Goal: Complete application form

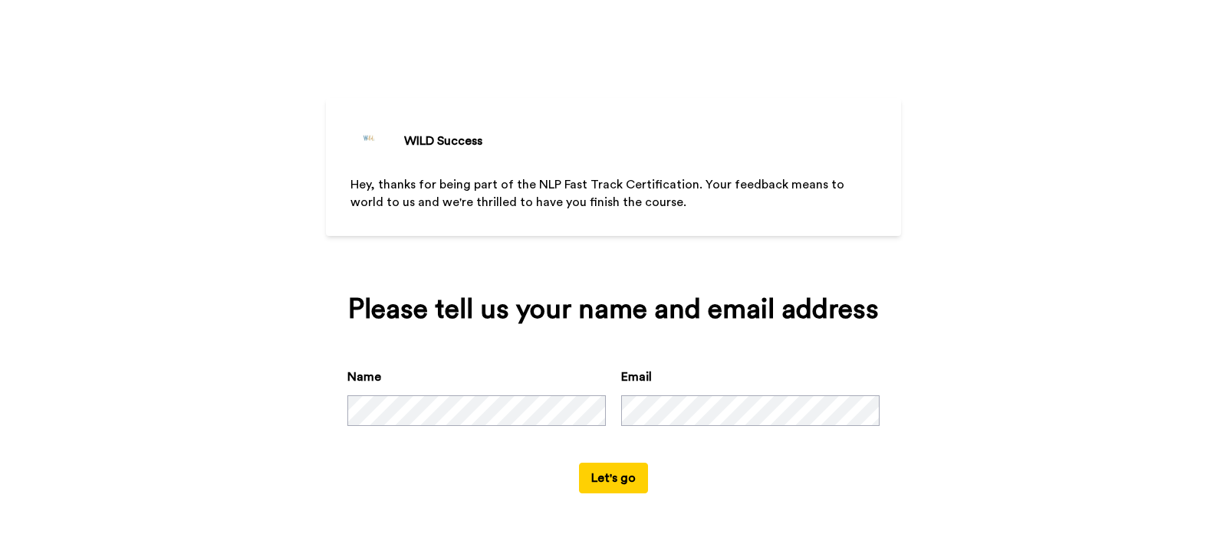
click at [613, 480] on button "Let's go" at bounding box center [613, 478] width 69 height 31
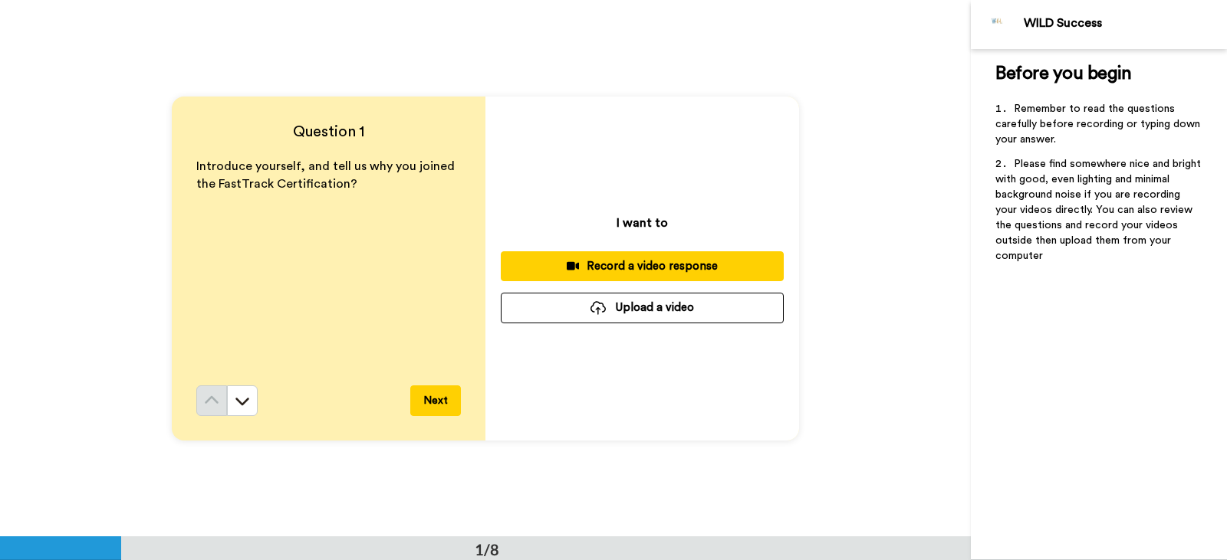
click at [707, 271] on div "Record a video response" at bounding box center [642, 266] width 258 height 16
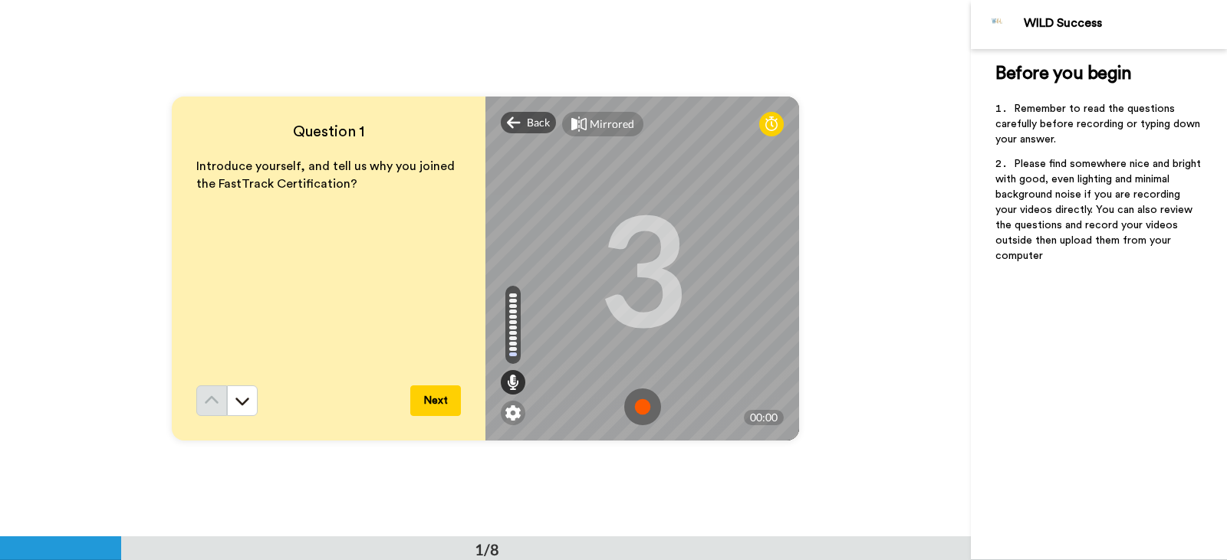
click at [435, 401] on button "Next" at bounding box center [435, 401] width 51 height 31
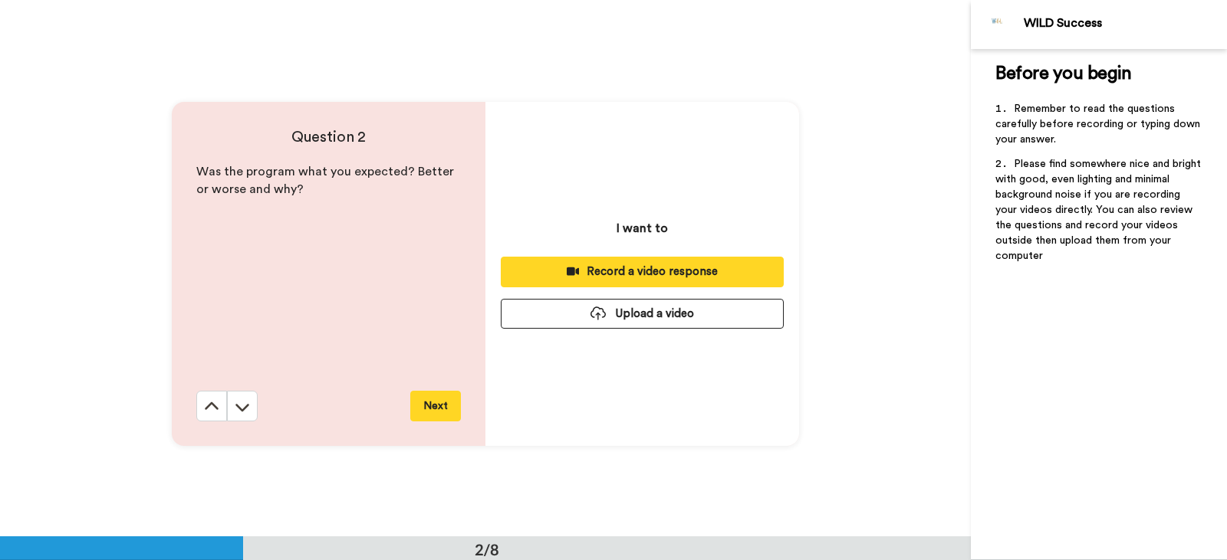
scroll to position [537, 0]
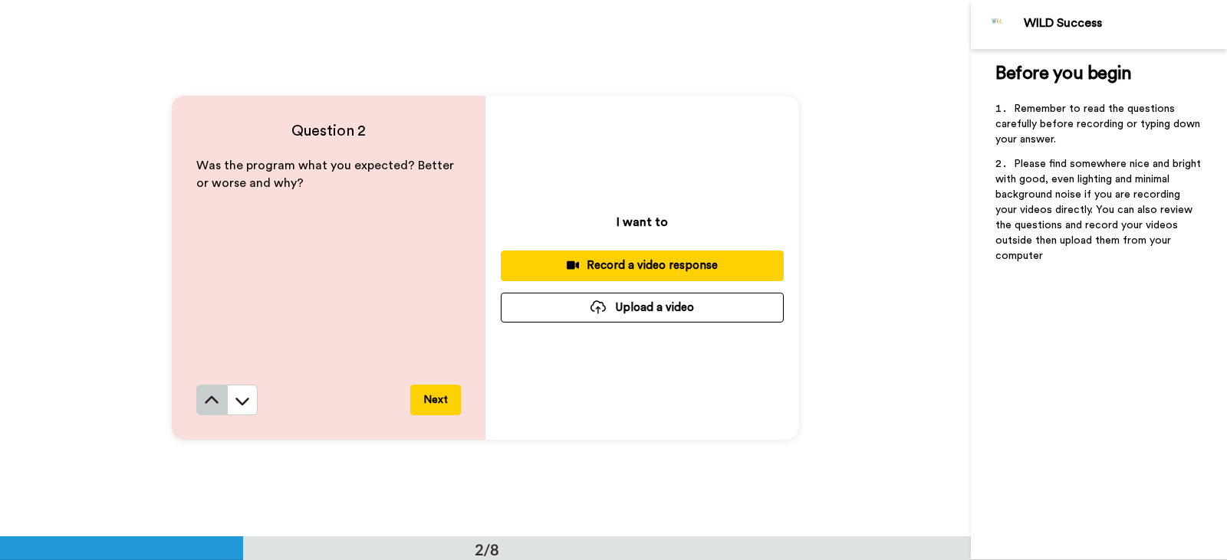
click at [205, 400] on icon at bounding box center [212, 400] width 14 height 8
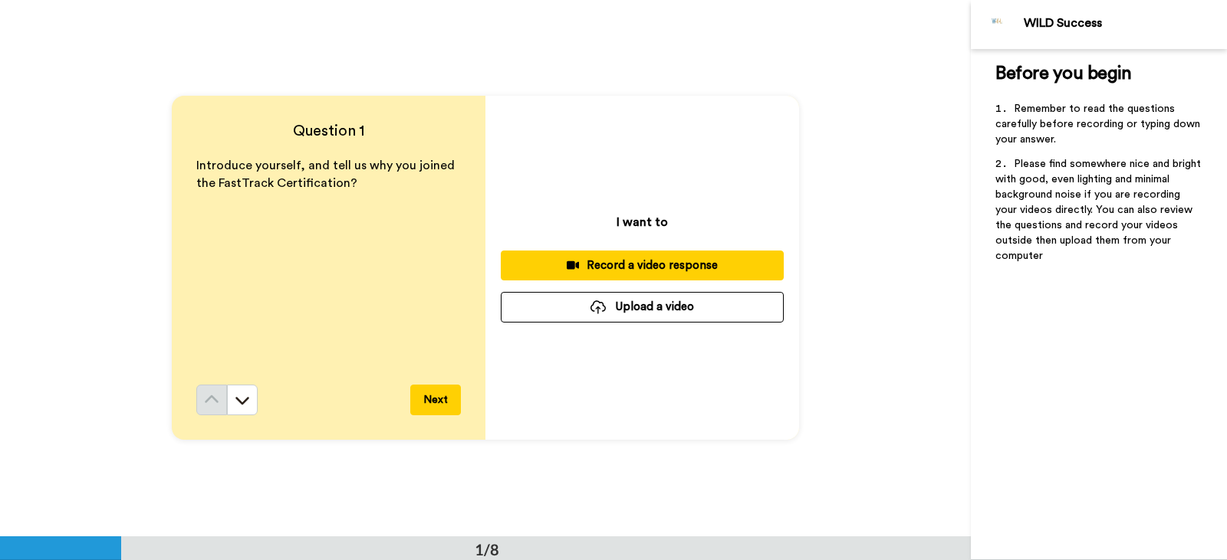
scroll to position [0, 0]
click at [519, 271] on div "Record a video response" at bounding box center [642, 266] width 258 height 16
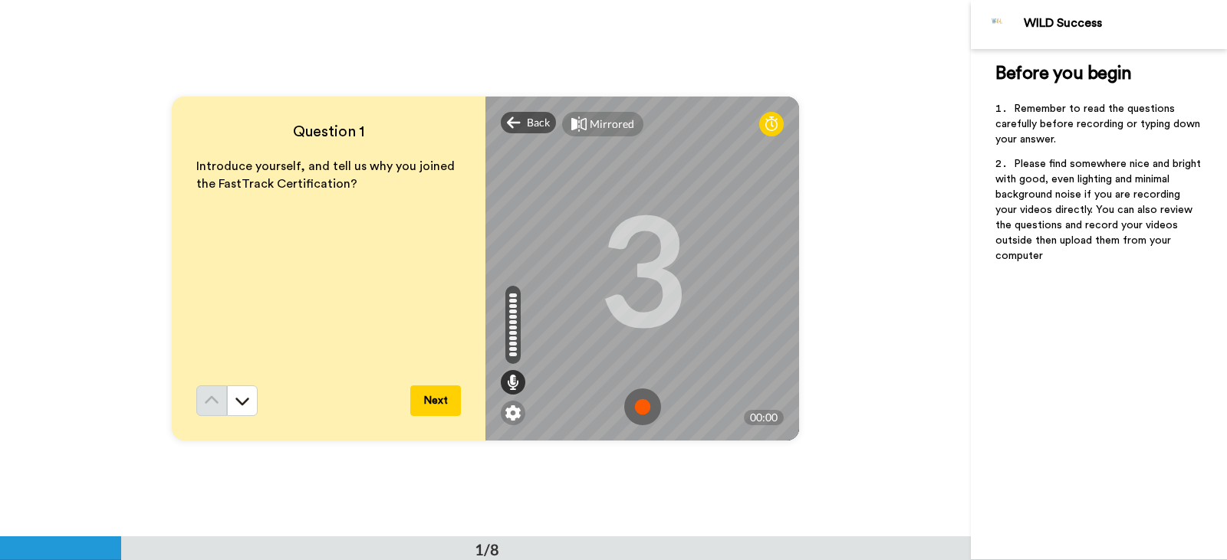
click at [666, 282] on div "3" at bounding box center [642, 268] width 89 height 115
click at [767, 120] on icon at bounding box center [771, 124] width 12 height 15
click at [636, 411] on img at bounding box center [642, 407] width 37 height 37
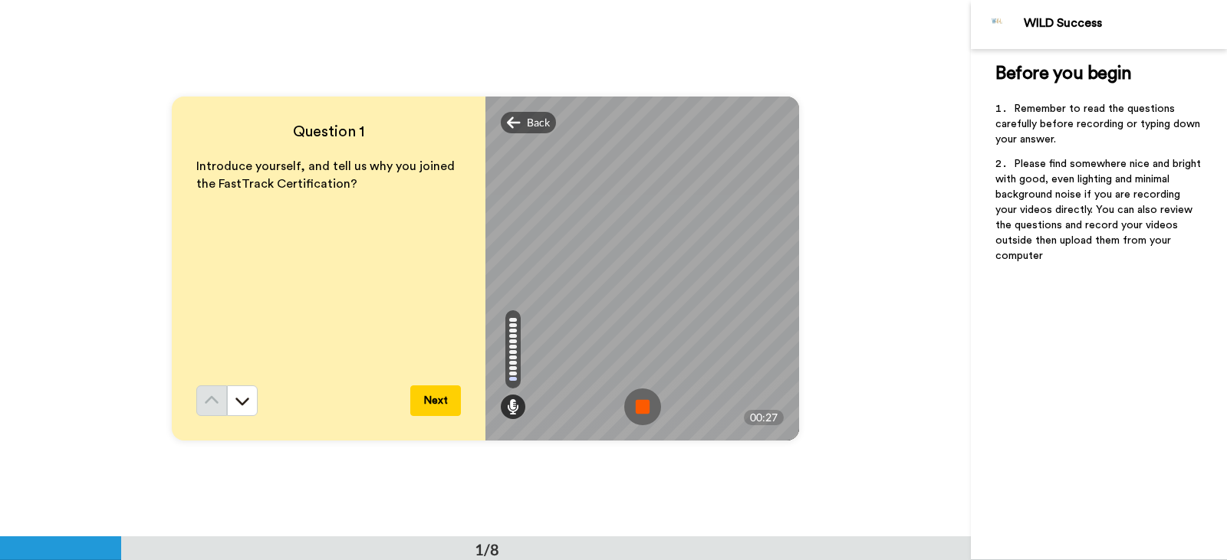
click at [641, 407] on img at bounding box center [642, 407] width 37 height 37
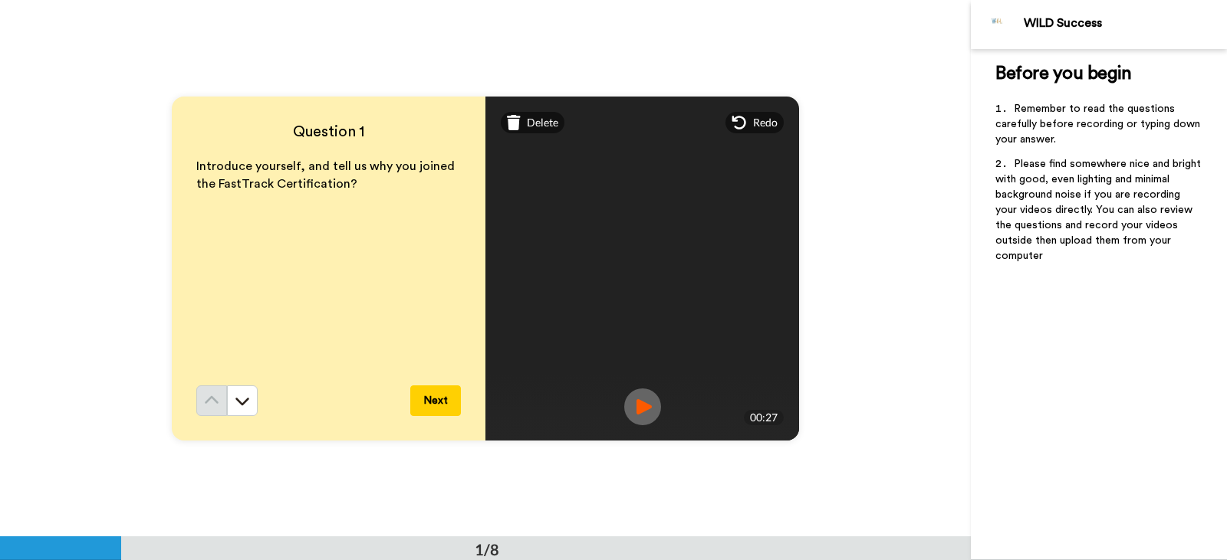
click at [426, 396] on button "Next" at bounding box center [435, 401] width 51 height 31
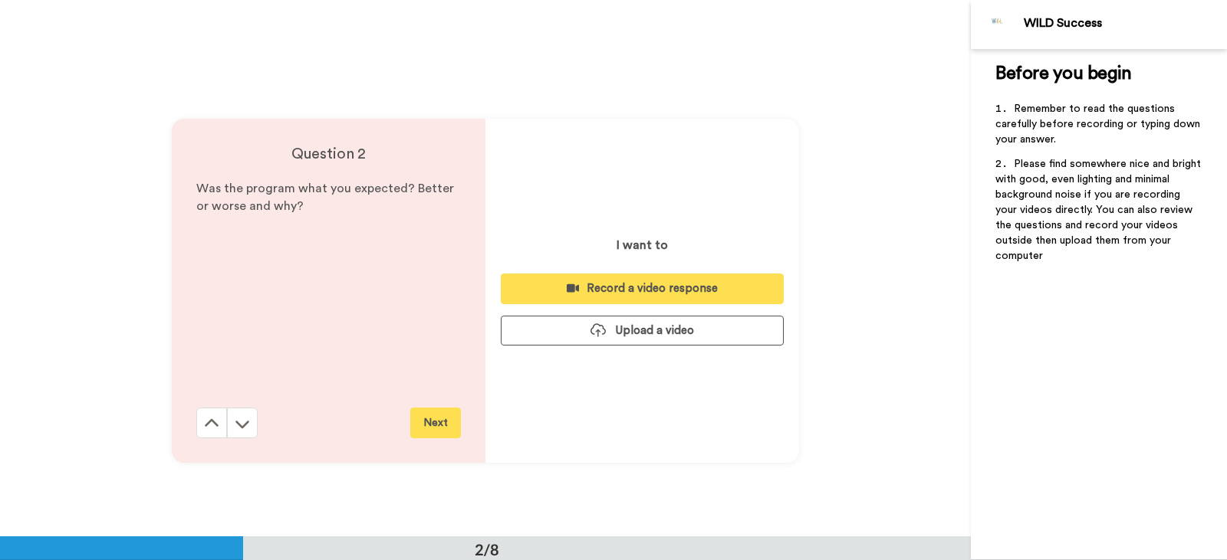
scroll to position [537, 0]
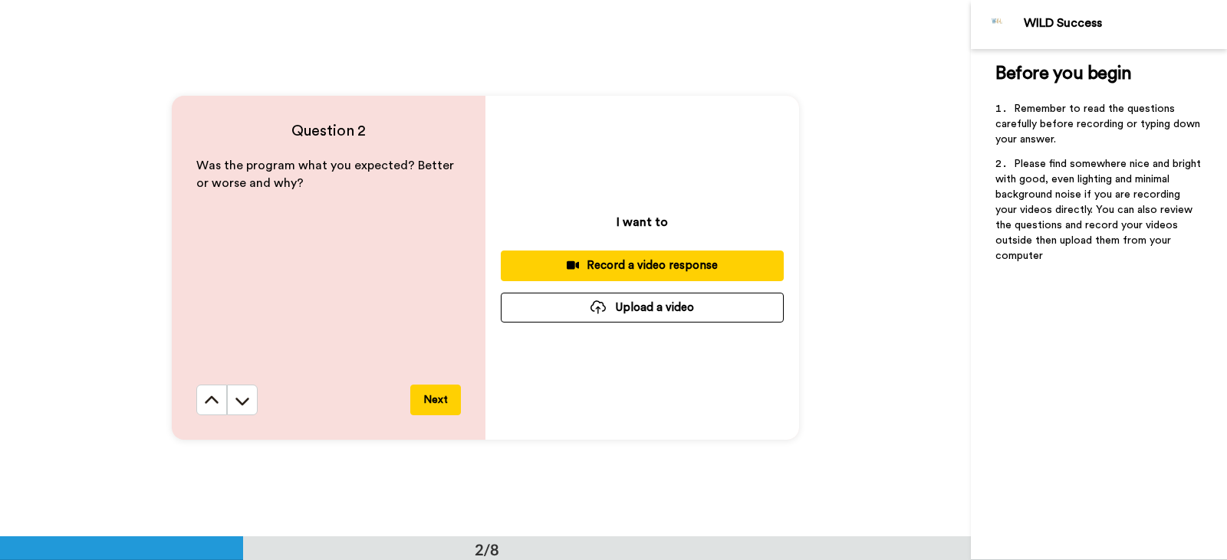
click at [657, 258] on div "Record a video response" at bounding box center [642, 266] width 258 height 16
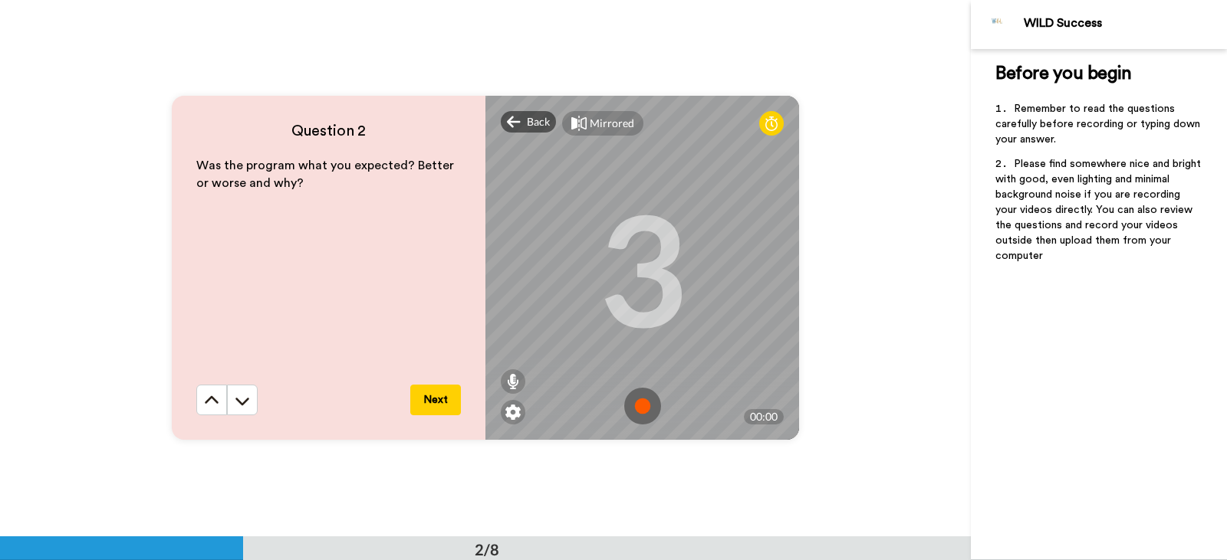
click at [639, 409] on img at bounding box center [642, 406] width 37 height 37
click at [635, 402] on img at bounding box center [642, 406] width 37 height 37
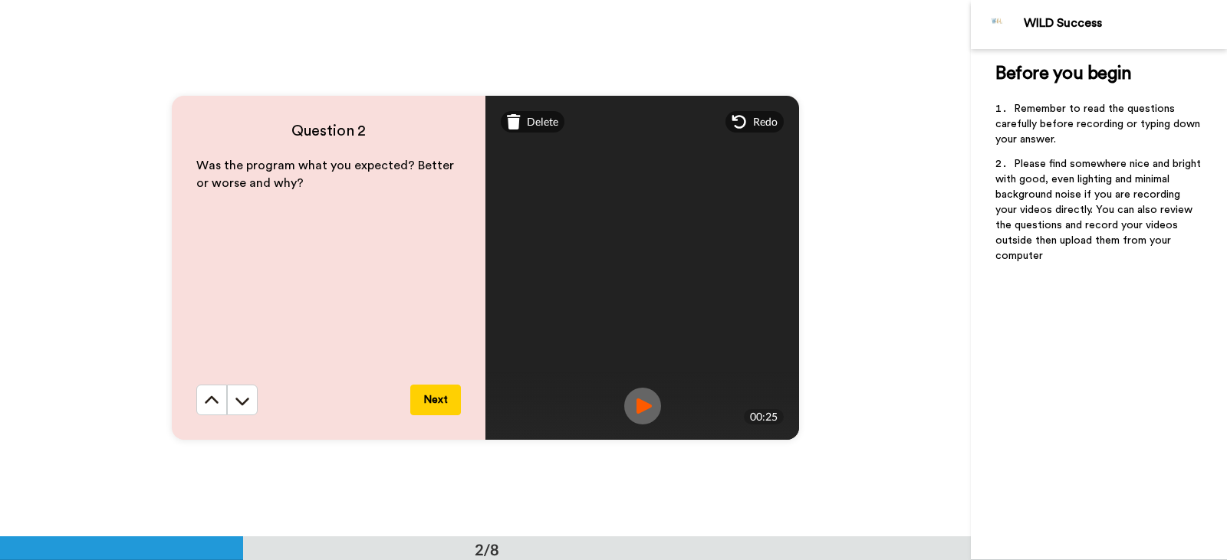
click at [432, 396] on button "Next" at bounding box center [435, 400] width 51 height 31
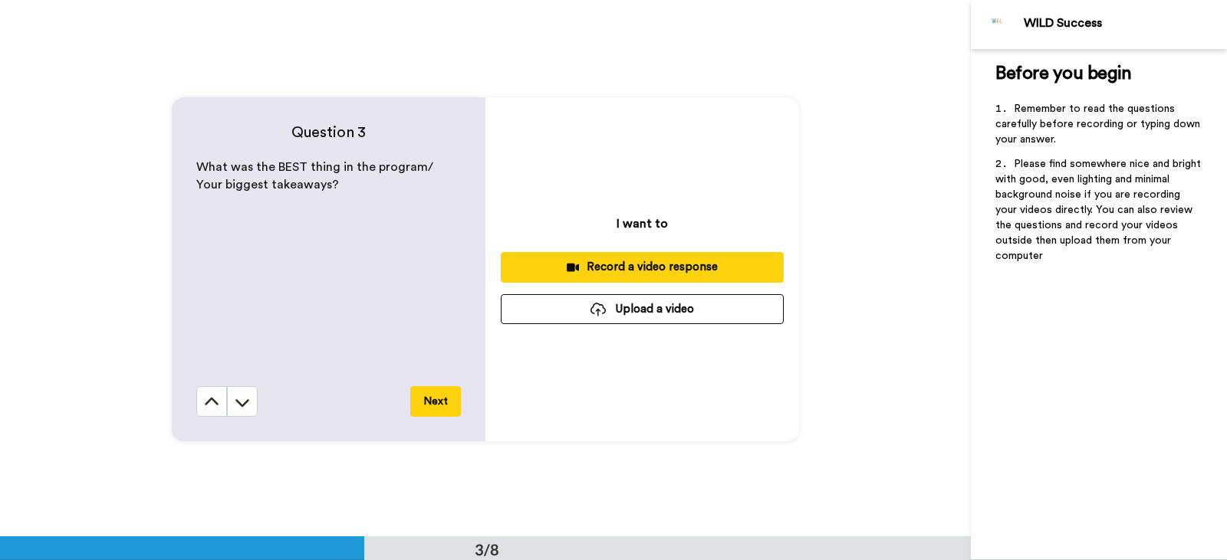
scroll to position [1074, 0]
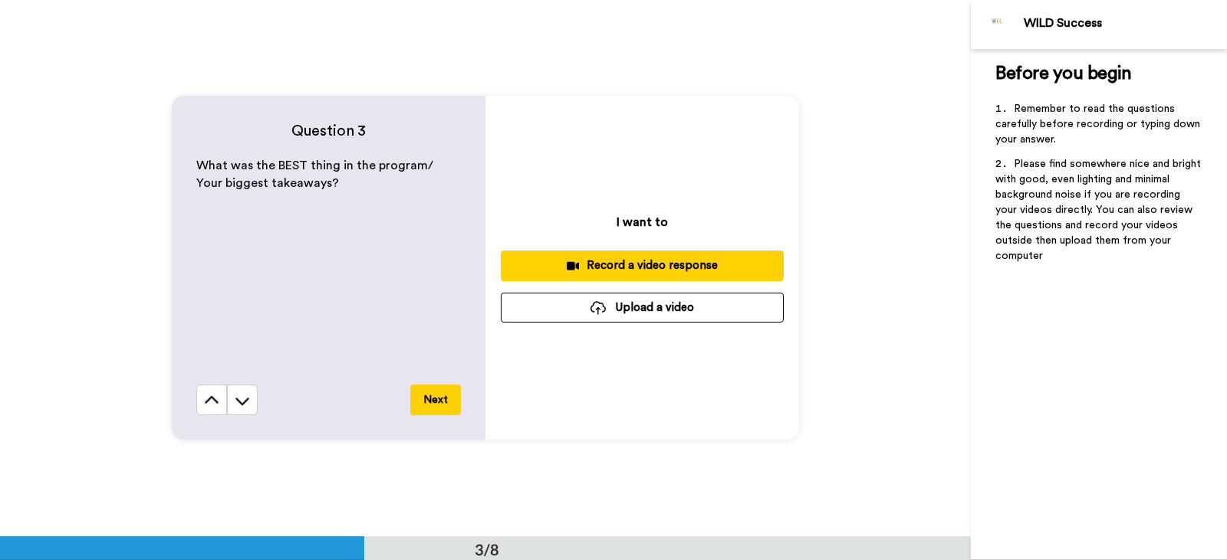
click at [698, 262] on div "Record a video response" at bounding box center [642, 266] width 258 height 16
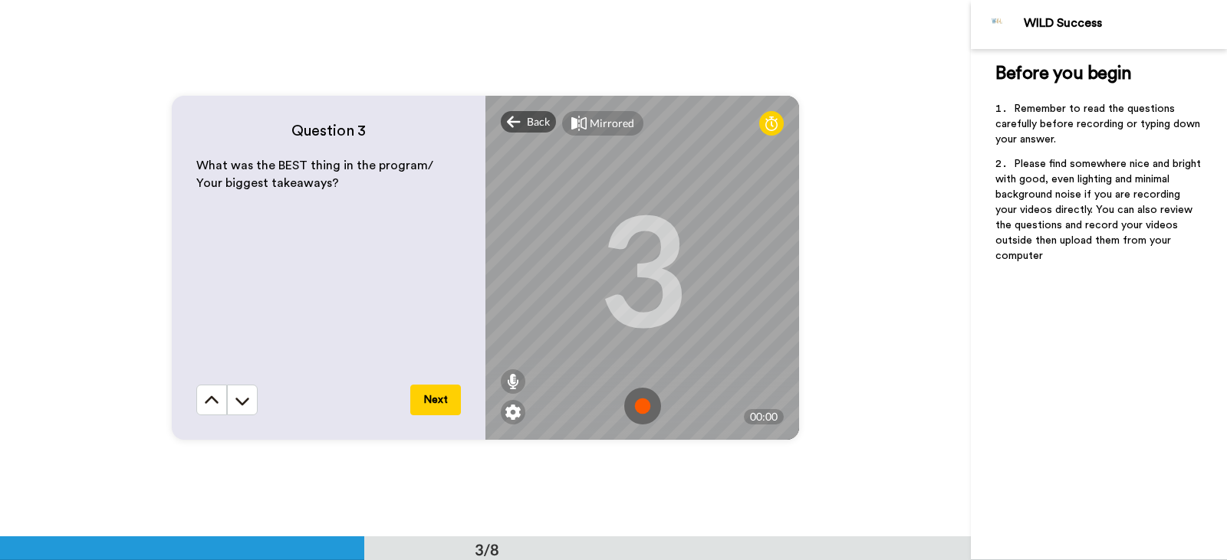
click at [645, 414] on img at bounding box center [642, 406] width 37 height 37
click at [638, 404] on img at bounding box center [642, 406] width 37 height 37
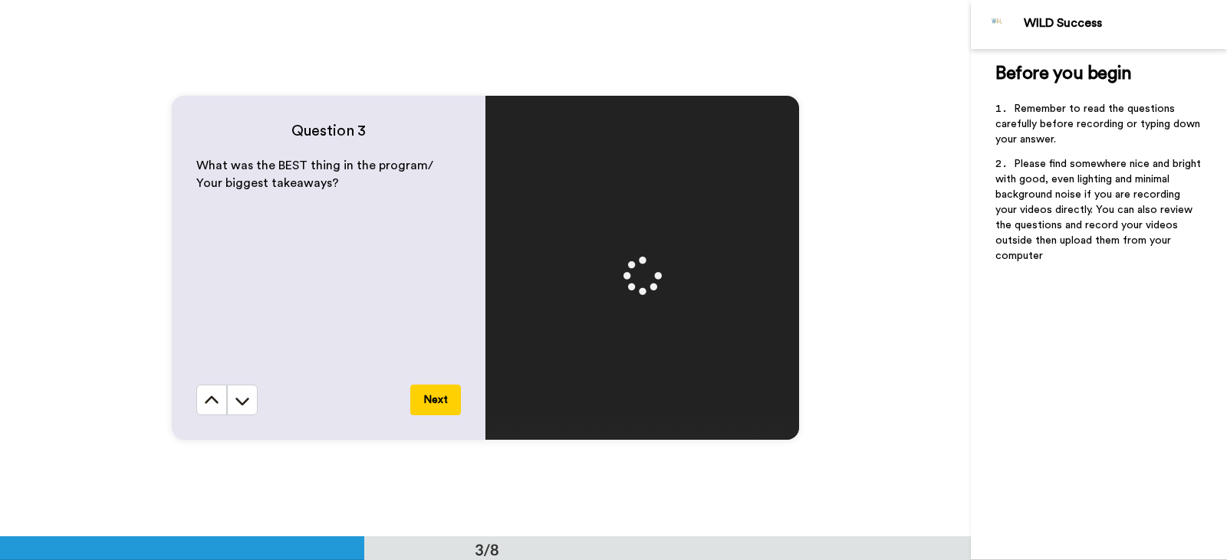
click at [427, 396] on button "Next" at bounding box center [435, 400] width 51 height 31
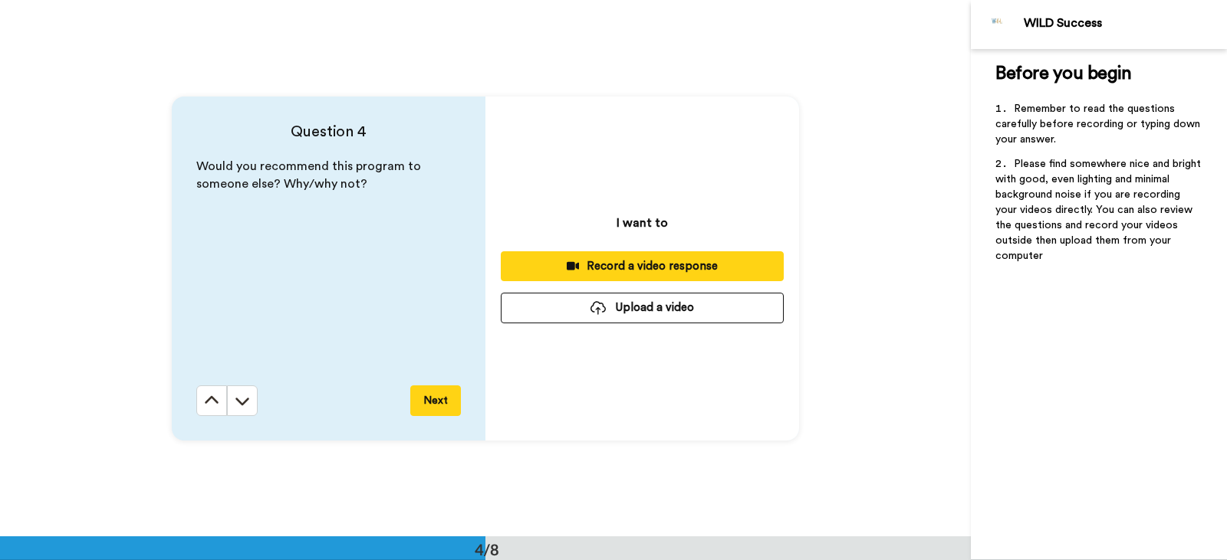
scroll to position [1612, 0]
click at [610, 258] on div "Record a video response" at bounding box center [642, 266] width 258 height 16
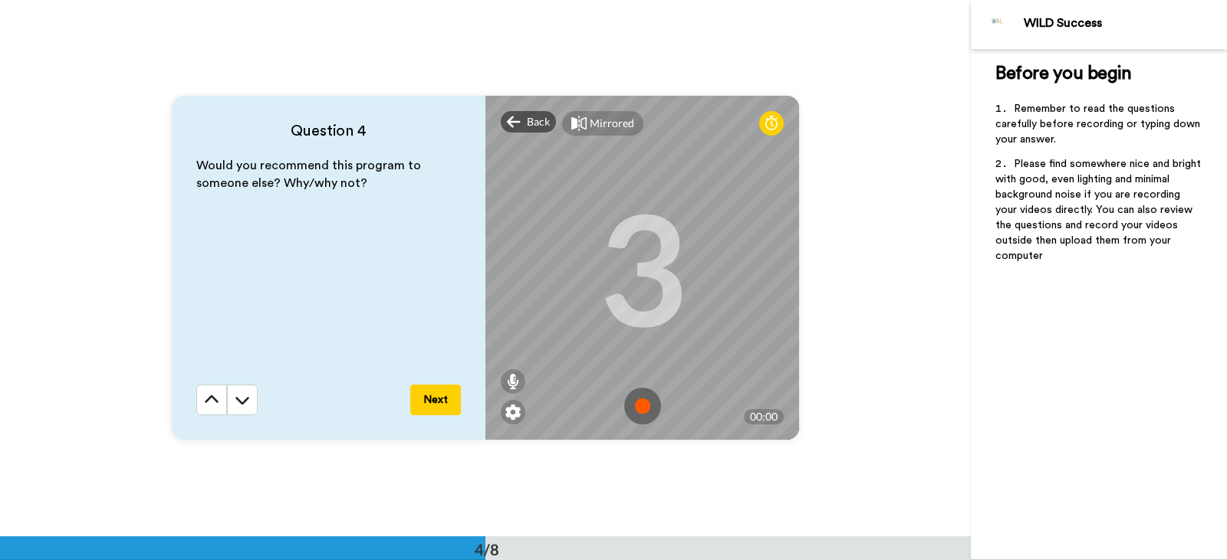
click at [636, 409] on img at bounding box center [642, 406] width 37 height 37
click at [641, 408] on img at bounding box center [642, 406] width 37 height 37
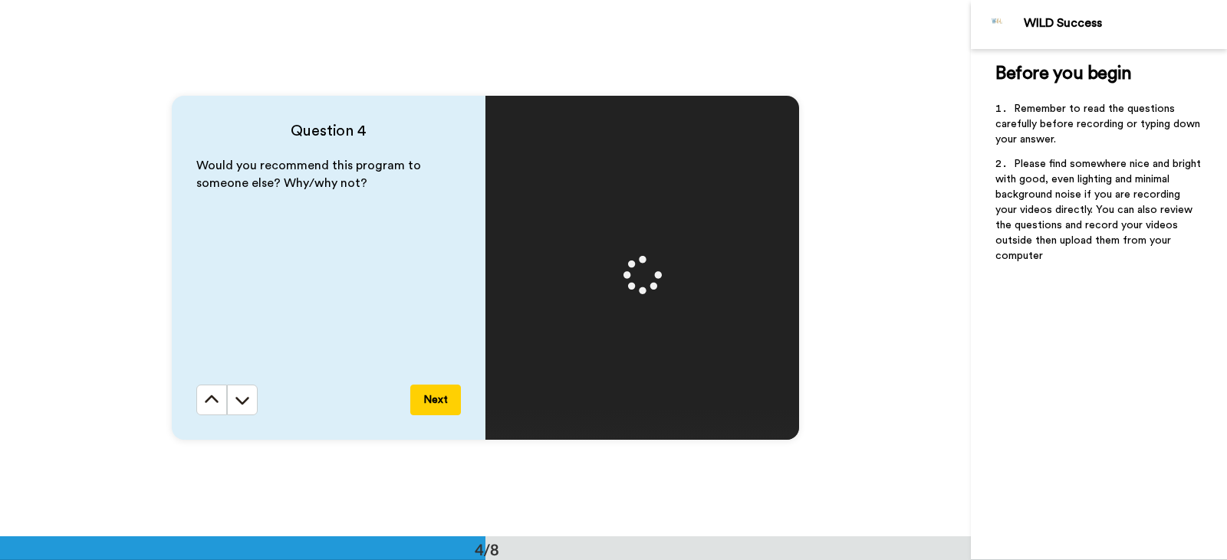
click at [444, 401] on button "Next" at bounding box center [435, 400] width 51 height 31
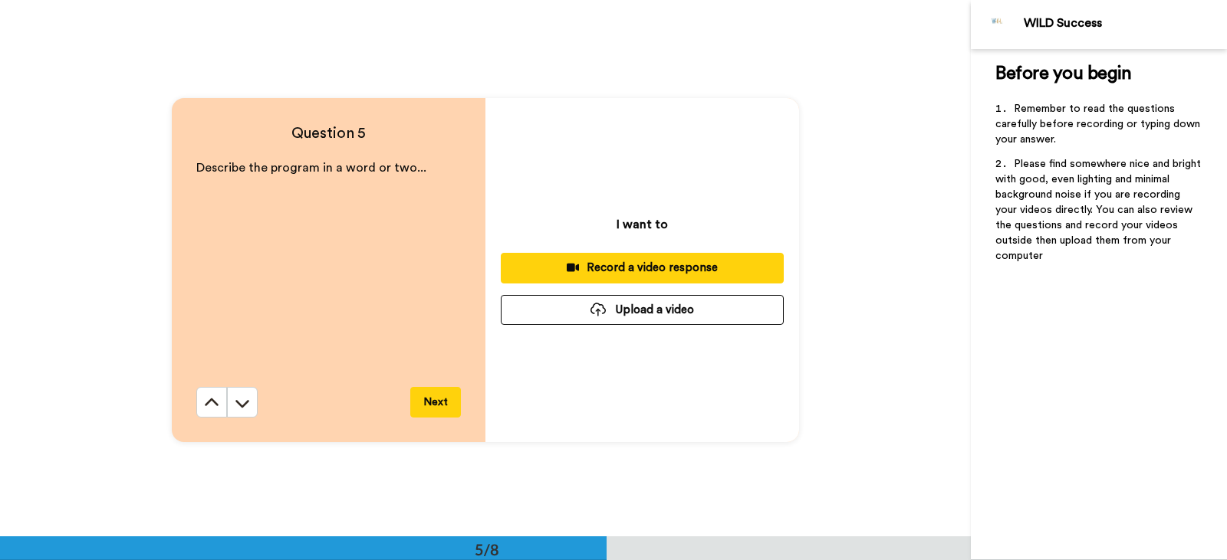
scroll to position [2148, 0]
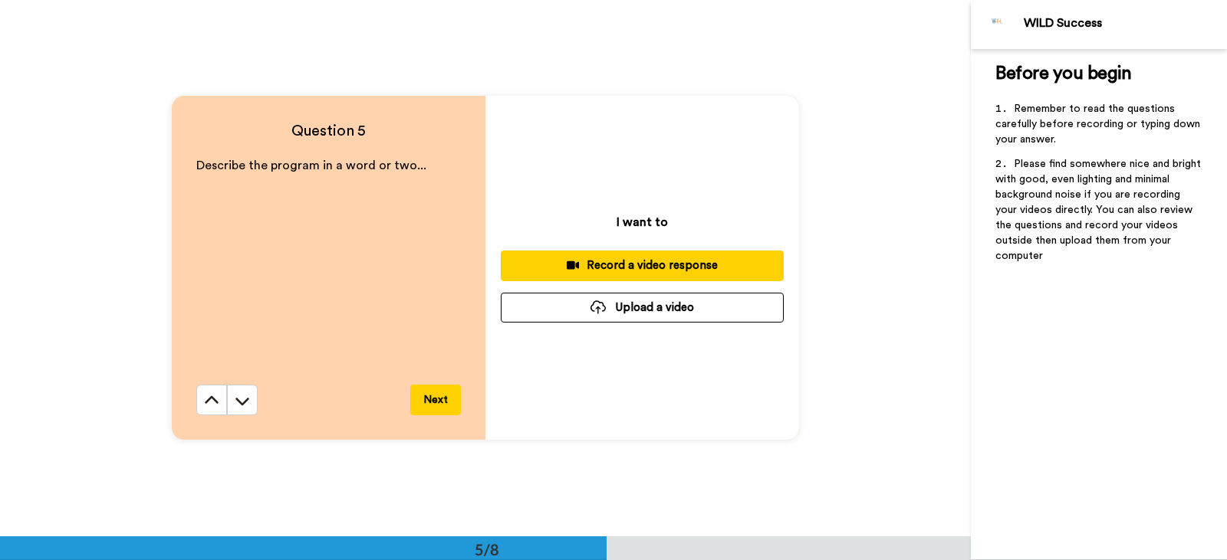
click at [656, 260] on div "Record a video response" at bounding box center [642, 266] width 258 height 16
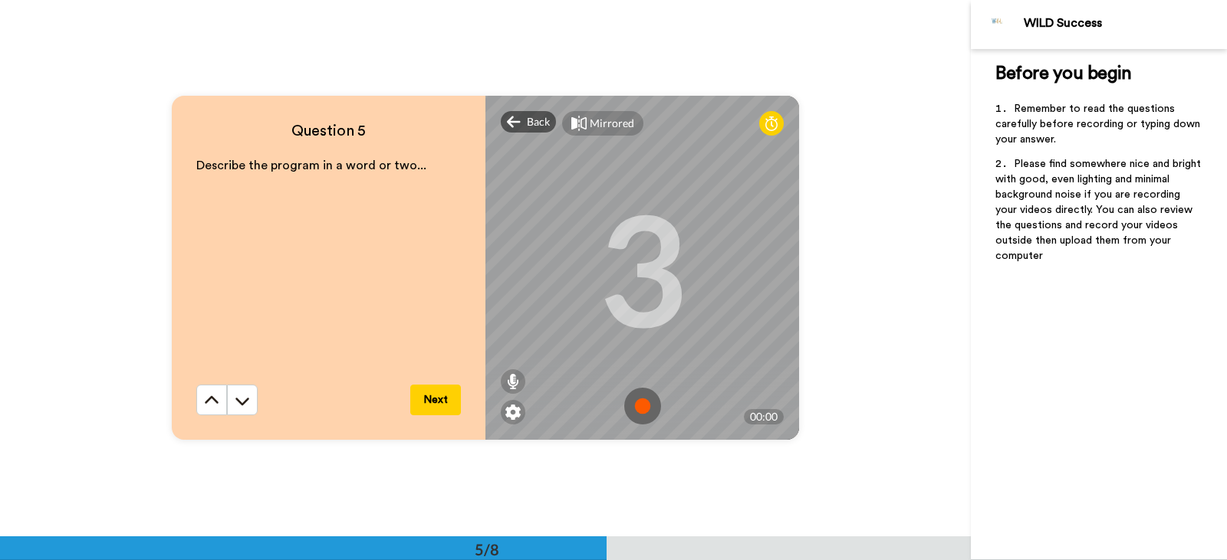
click at [642, 406] on img at bounding box center [642, 406] width 37 height 37
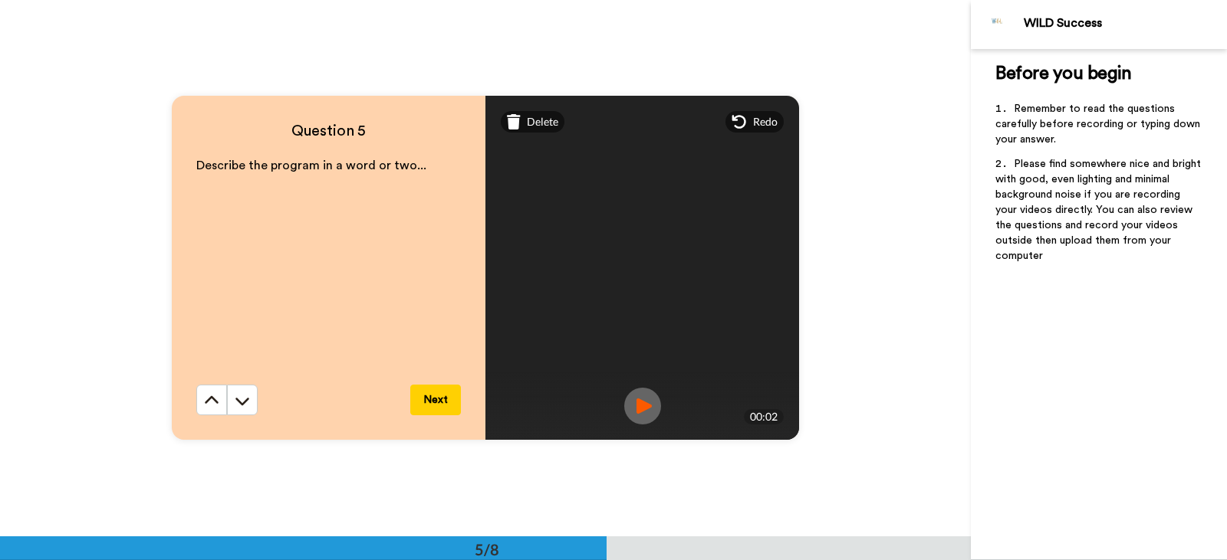
click at [439, 399] on button "Next" at bounding box center [435, 400] width 51 height 31
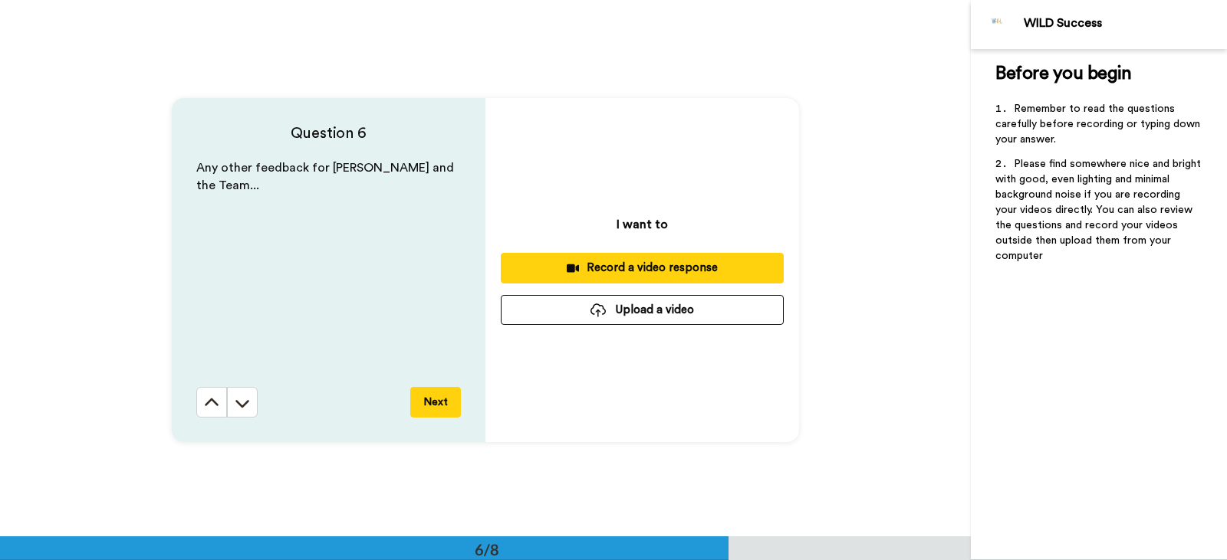
scroll to position [2685, 0]
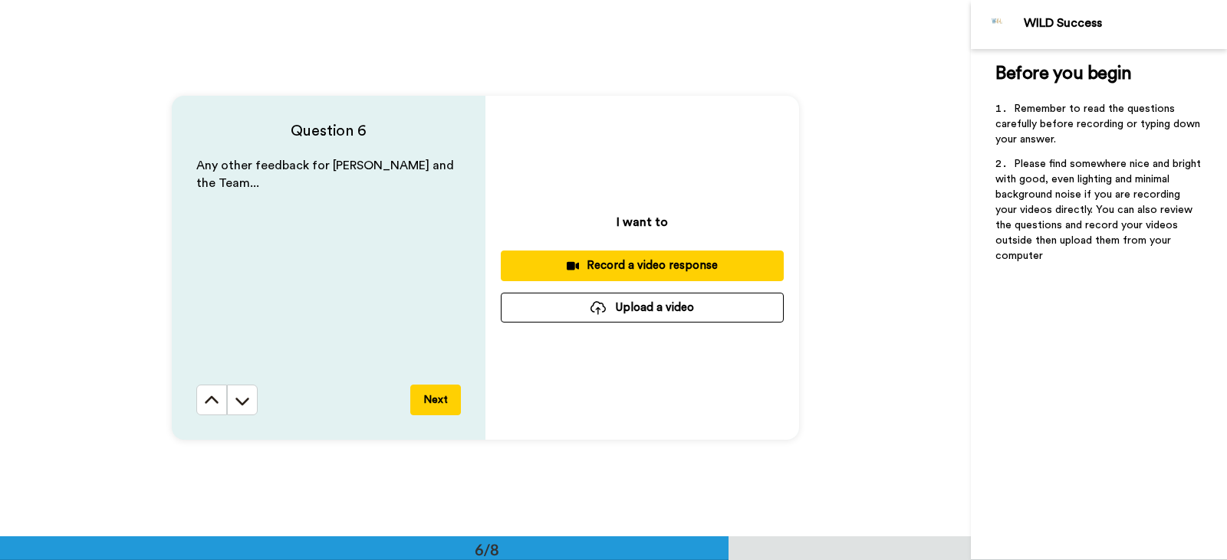
click at [679, 263] on div "Record a video response" at bounding box center [642, 266] width 258 height 16
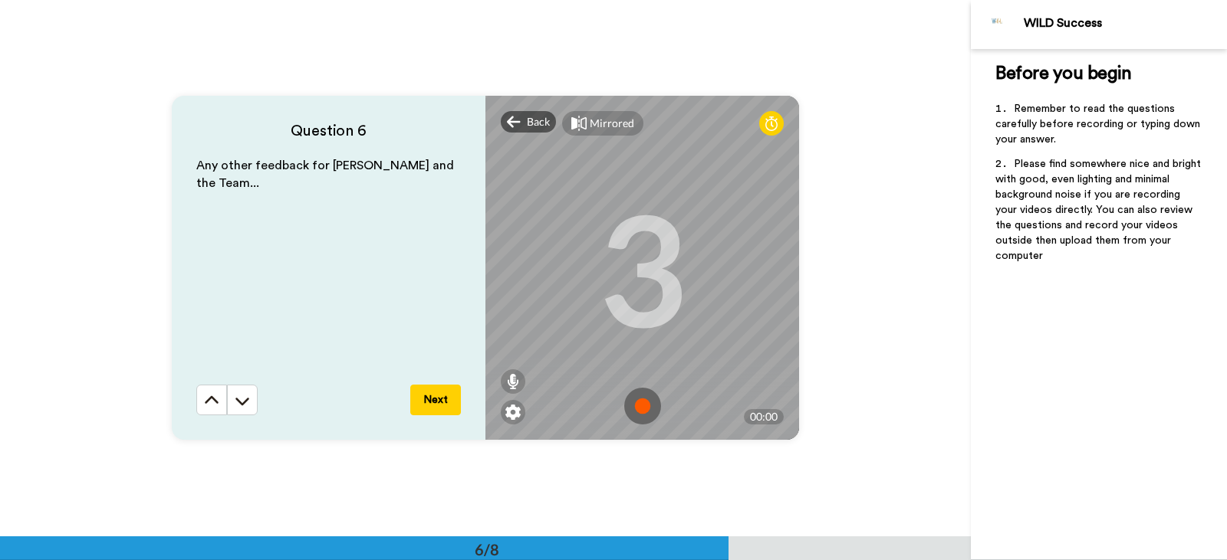
click at [639, 408] on img at bounding box center [642, 406] width 37 height 37
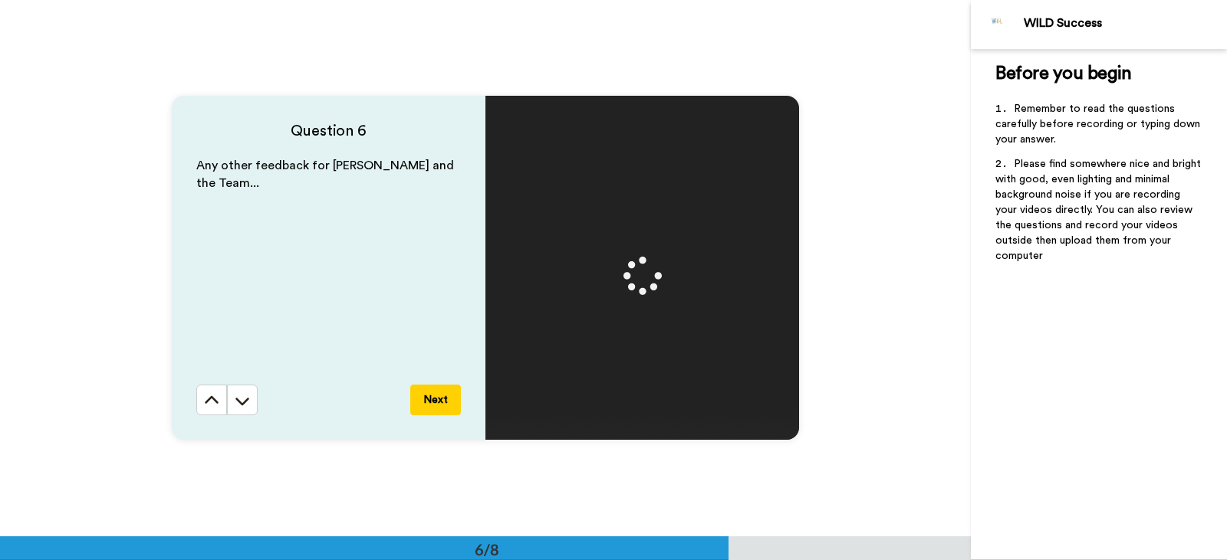
click at [439, 395] on button "Next" at bounding box center [435, 400] width 51 height 31
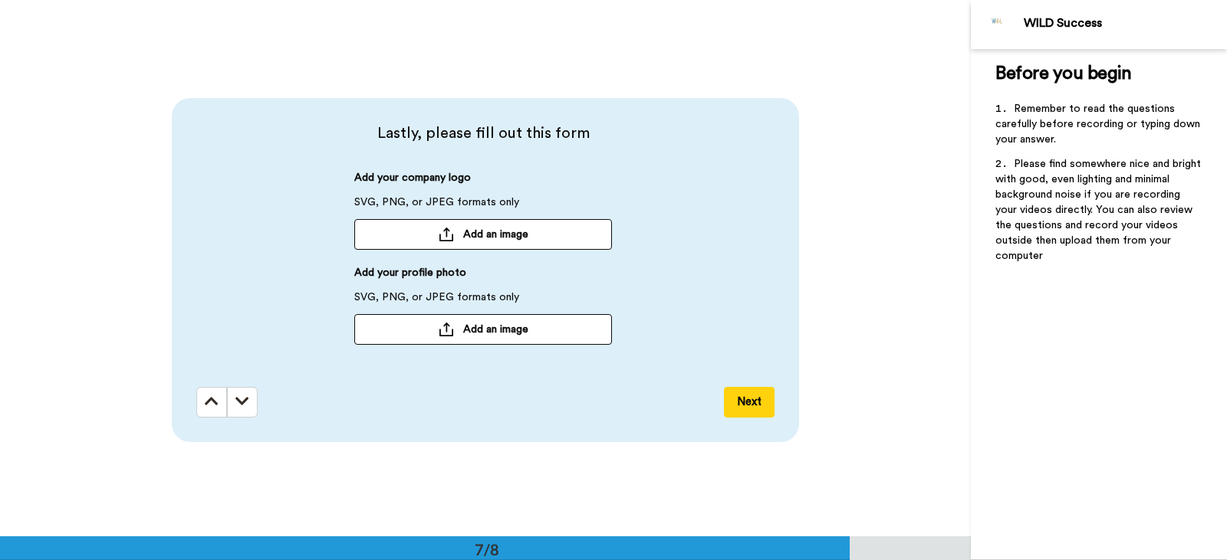
scroll to position [3222, 0]
click at [507, 228] on span "Add an image" at bounding box center [495, 232] width 65 height 15
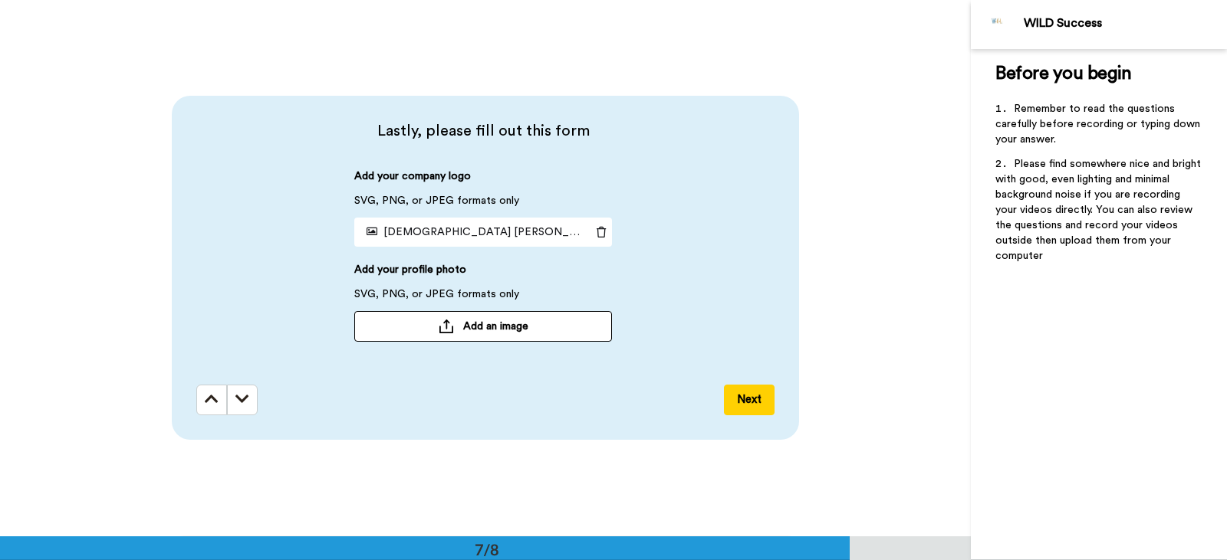
click at [500, 323] on span "Add an image" at bounding box center [495, 326] width 65 height 15
click at [597, 326] on icon at bounding box center [600, 326] width 21 height 11
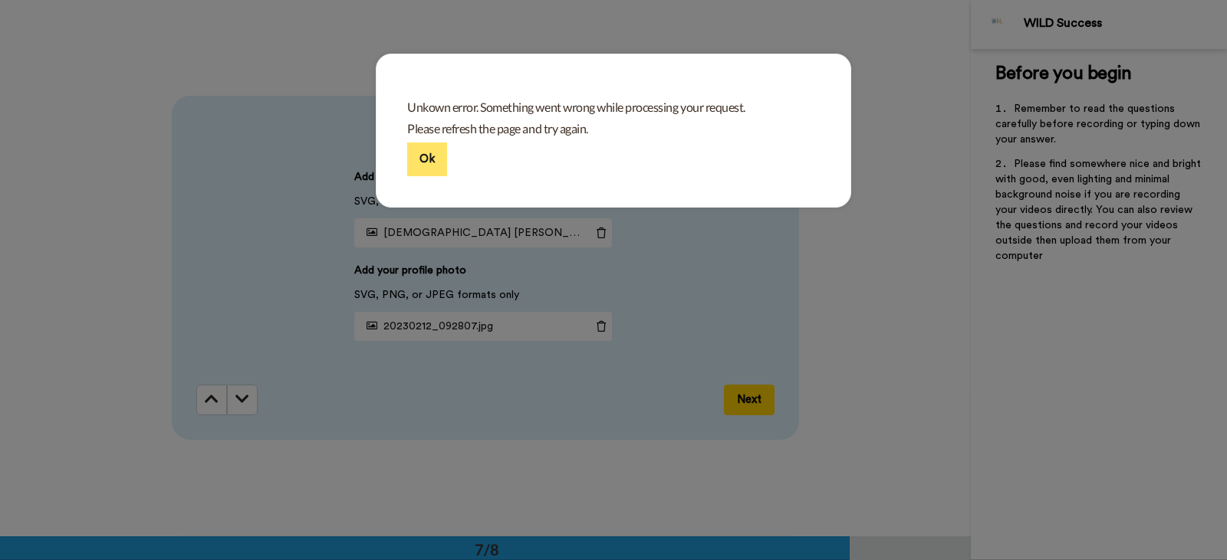
click at [407, 163] on button "Ok" at bounding box center [427, 159] width 40 height 33
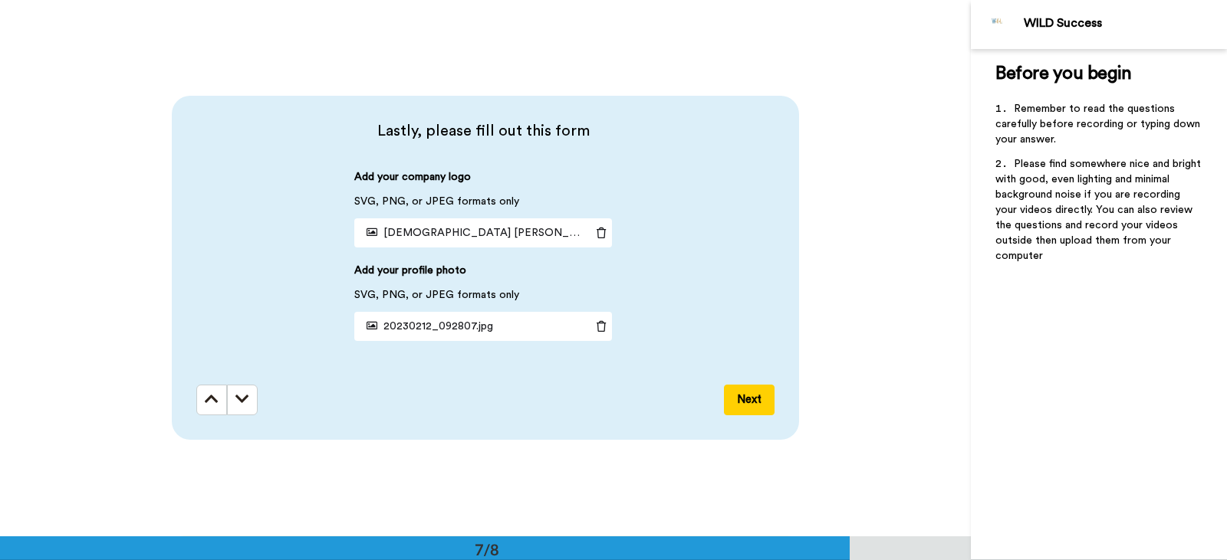
scroll to position [3222, 0]
click at [597, 330] on icon at bounding box center [600, 327] width 21 height 11
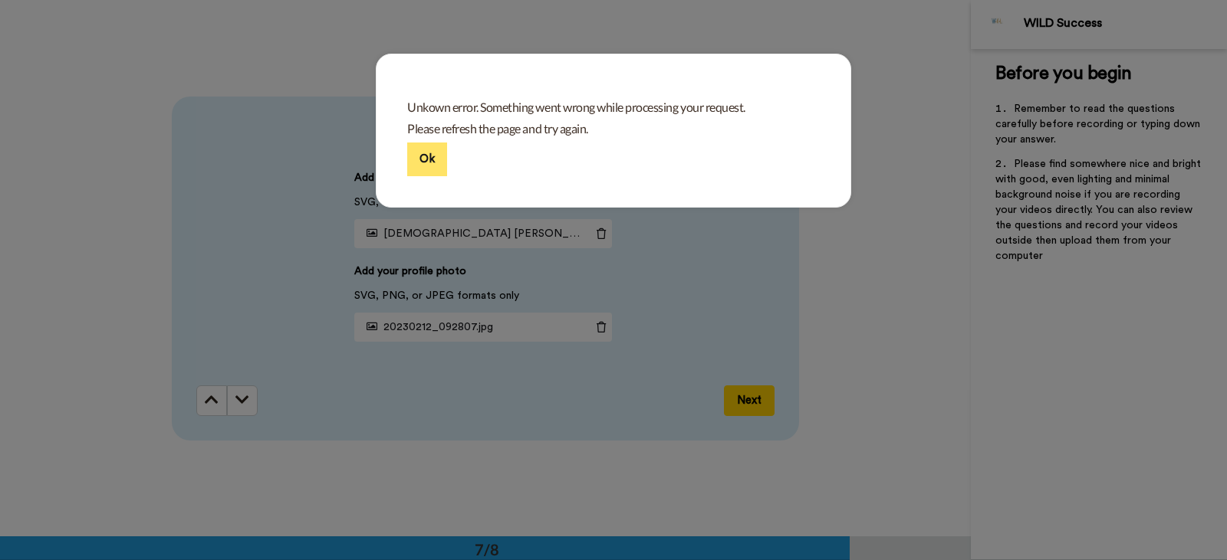
click at [427, 163] on button "Ok" at bounding box center [427, 159] width 40 height 33
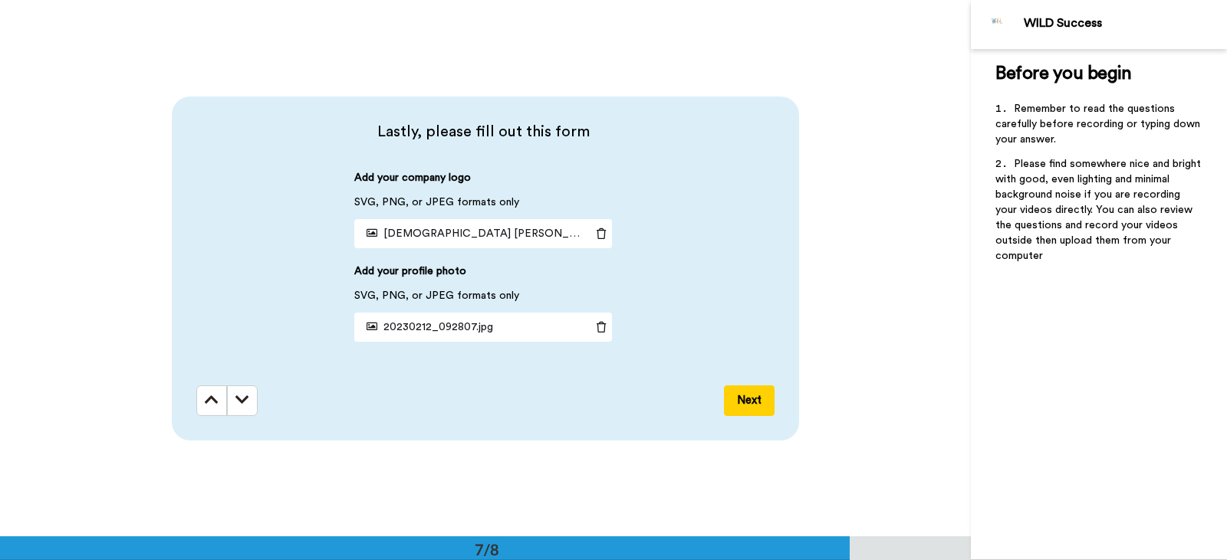
click at [410, 327] on span "20230212_092807.jpg" at bounding box center [426, 327] width 133 height 11
click at [597, 329] on icon at bounding box center [600, 327] width 21 height 11
click at [518, 327] on span "Add an image" at bounding box center [495, 327] width 65 height 15
click at [747, 397] on button "Next" at bounding box center [749, 401] width 51 height 31
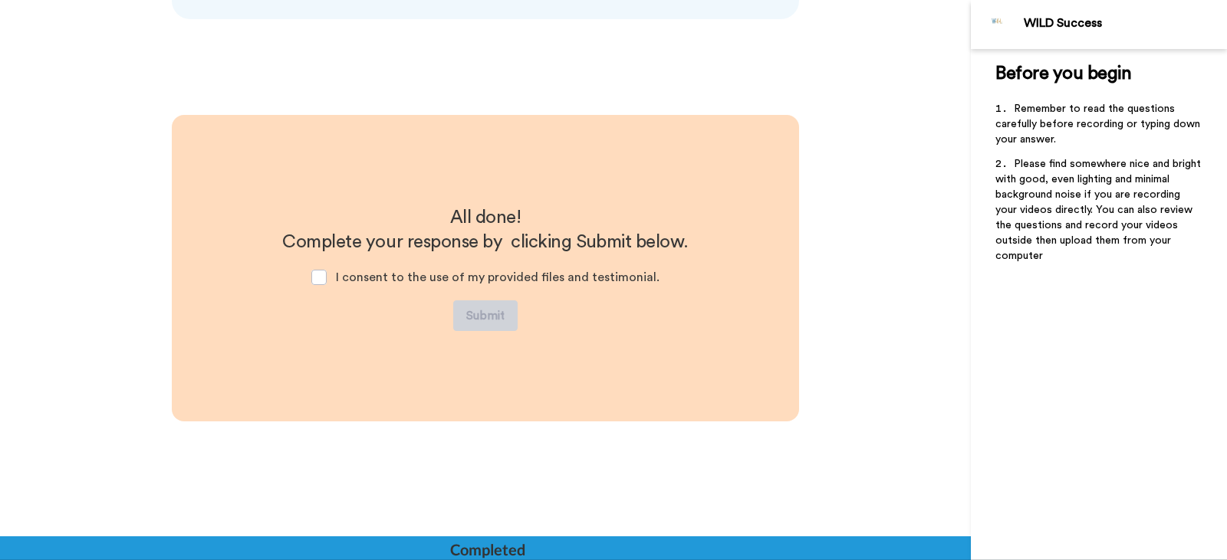
scroll to position [3644, 0]
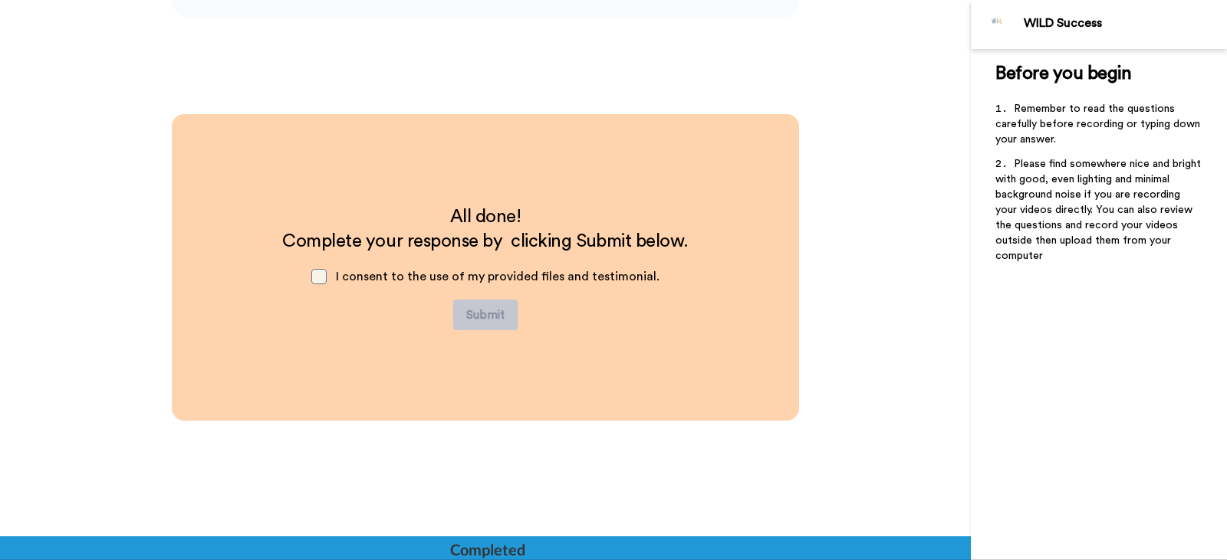
click at [319, 279] on span at bounding box center [318, 276] width 15 height 15
click at [488, 316] on button "Submit" at bounding box center [485, 315] width 64 height 31
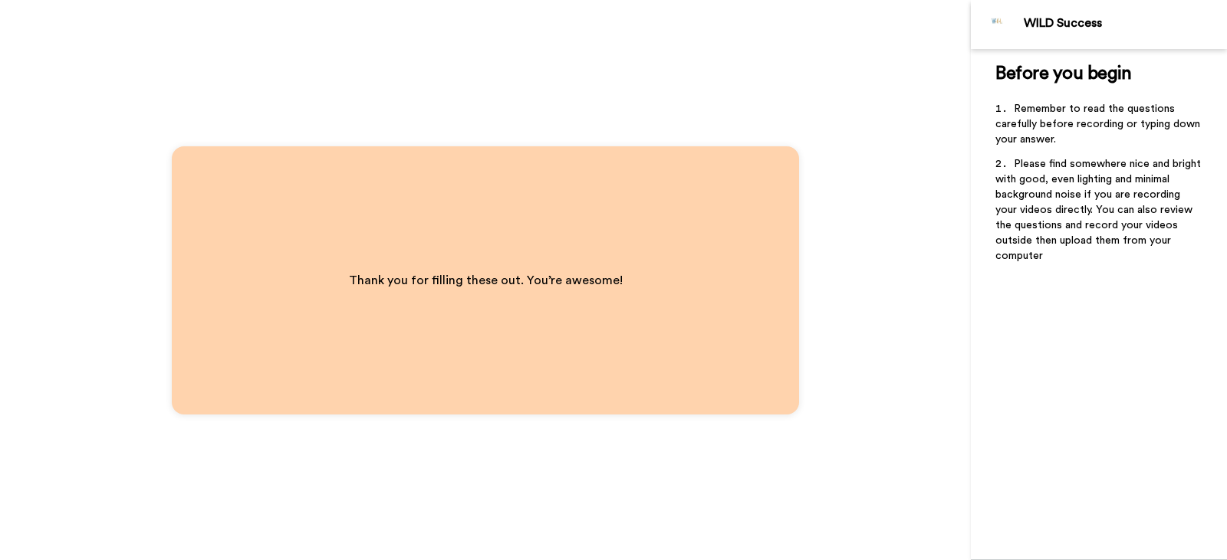
drag, startPoint x: 1226, startPoint y: 237, endPoint x: 1197, endPoint y: 419, distance: 184.8
click at [1197, 419] on html "WILD Success Before you begin ﻿ Remember to read the questions carefully before…" at bounding box center [613, 280] width 1227 height 560
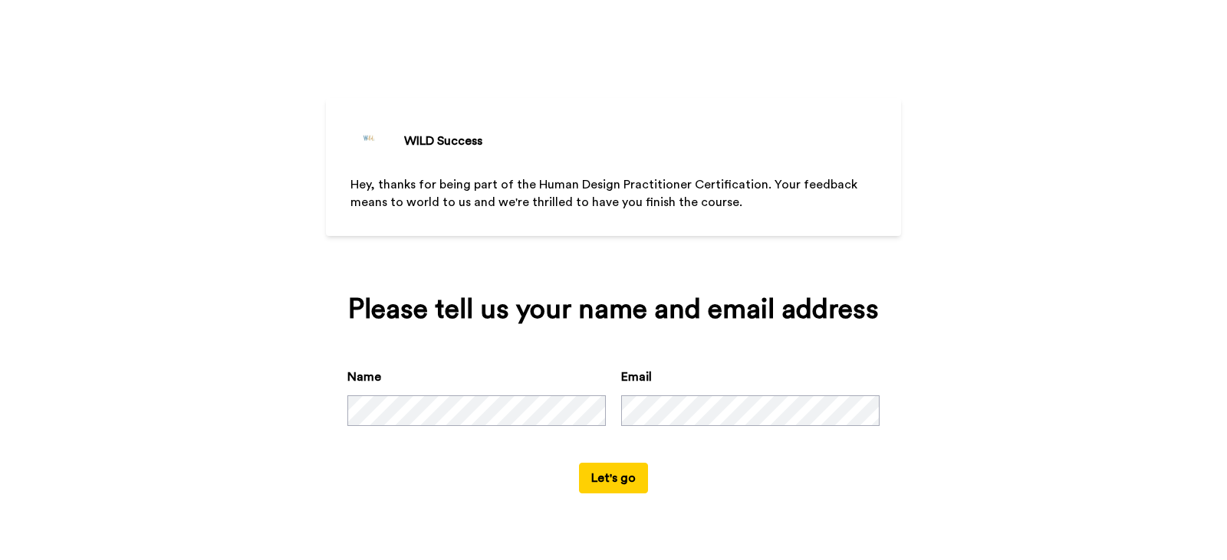
click at [618, 484] on button "Let's go" at bounding box center [613, 478] width 69 height 31
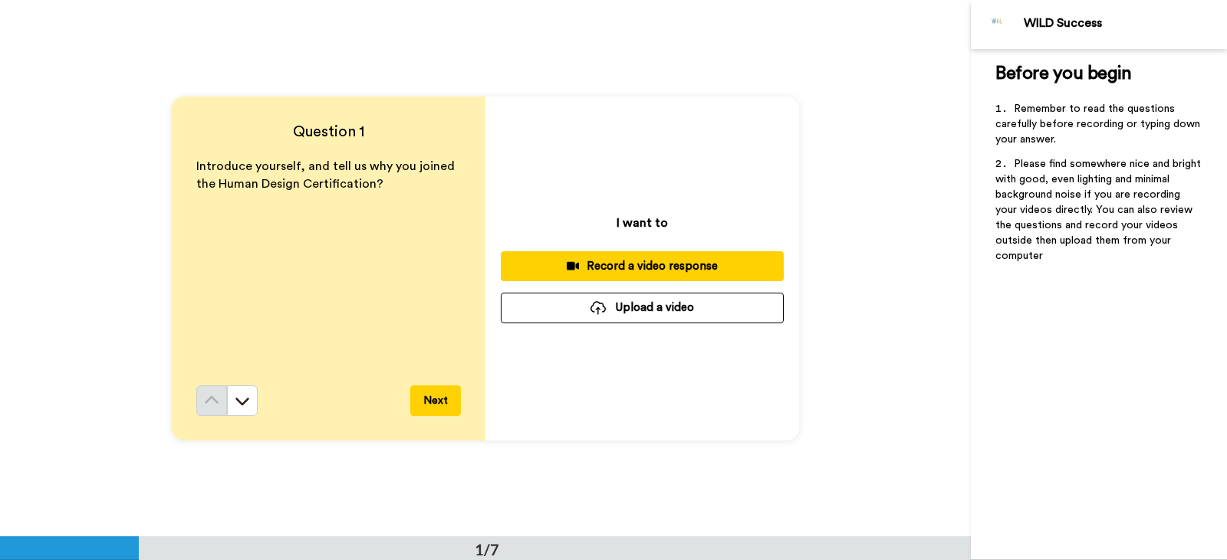
click at [653, 266] on div "Record a video response" at bounding box center [642, 266] width 258 height 16
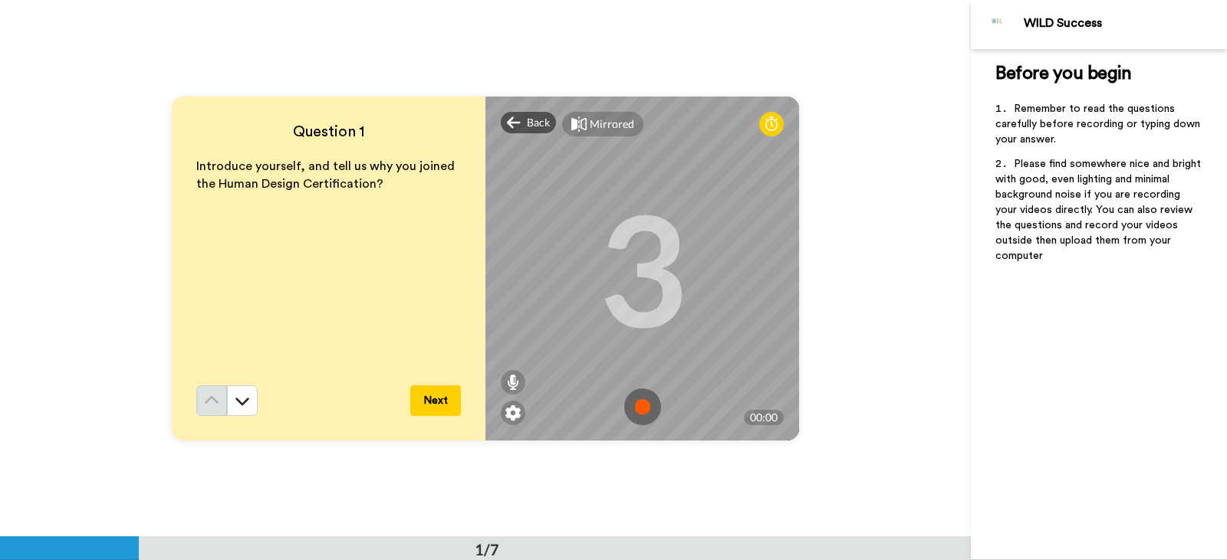
click at [635, 404] on img at bounding box center [642, 407] width 37 height 37
click at [645, 414] on img at bounding box center [642, 407] width 37 height 37
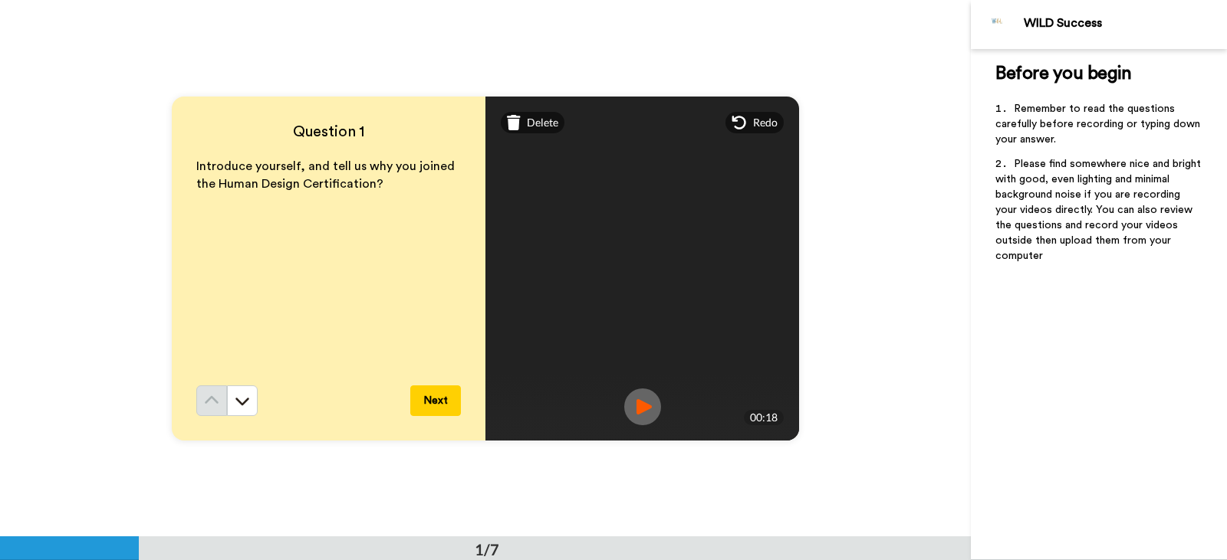
click at [438, 399] on button "Next" at bounding box center [435, 401] width 51 height 31
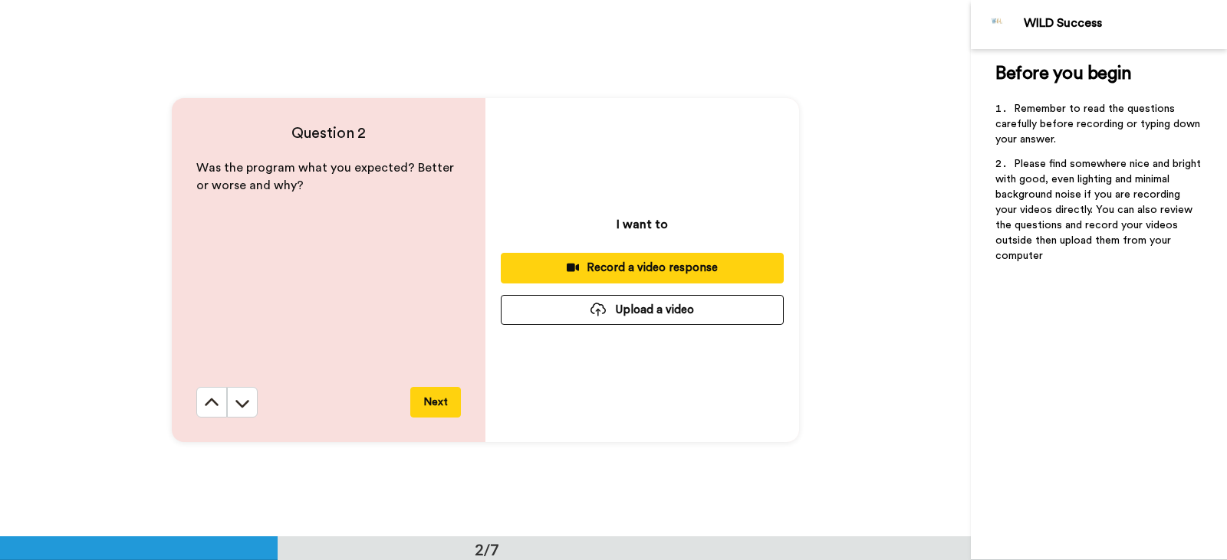
scroll to position [537, 0]
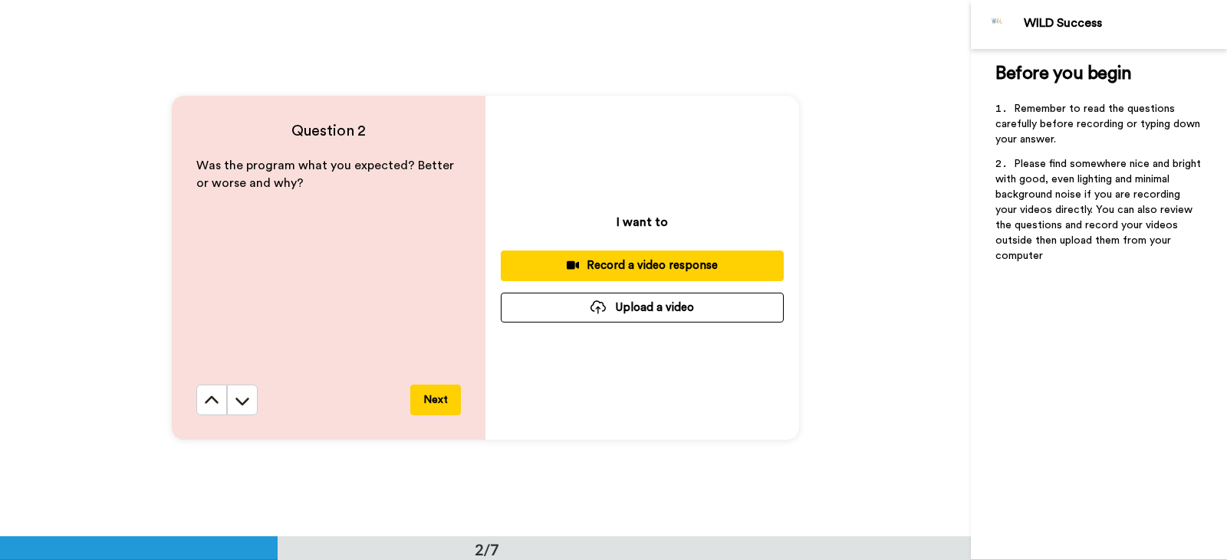
click at [674, 261] on div "Record a video response" at bounding box center [642, 266] width 258 height 16
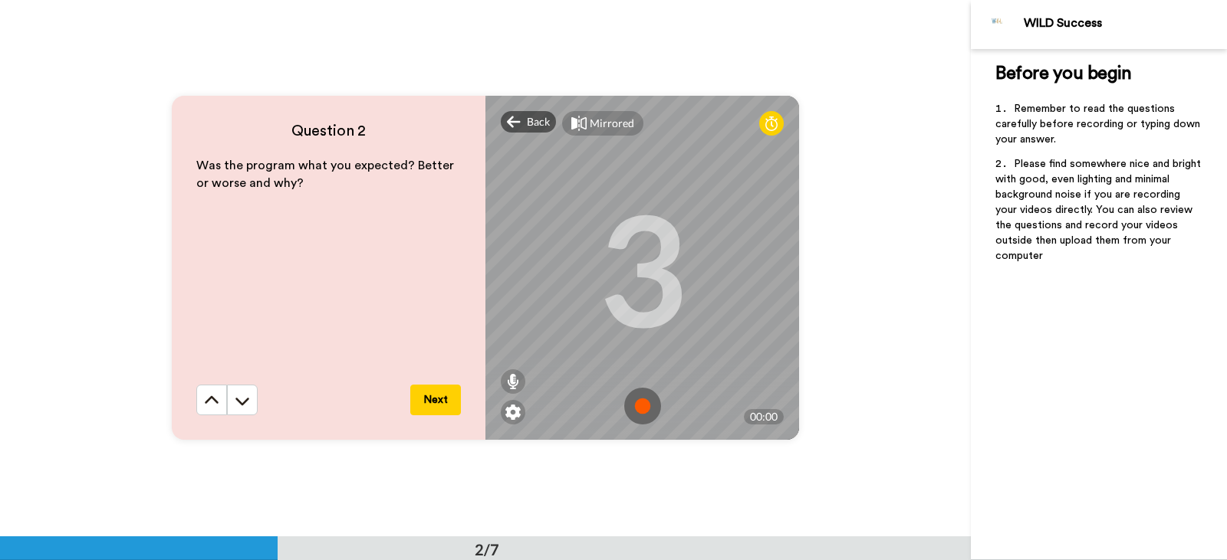
click at [639, 406] on img at bounding box center [642, 406] width 37 height 37
click at [636, 408] on img at bounding box center [642, 406] width 37 height 37
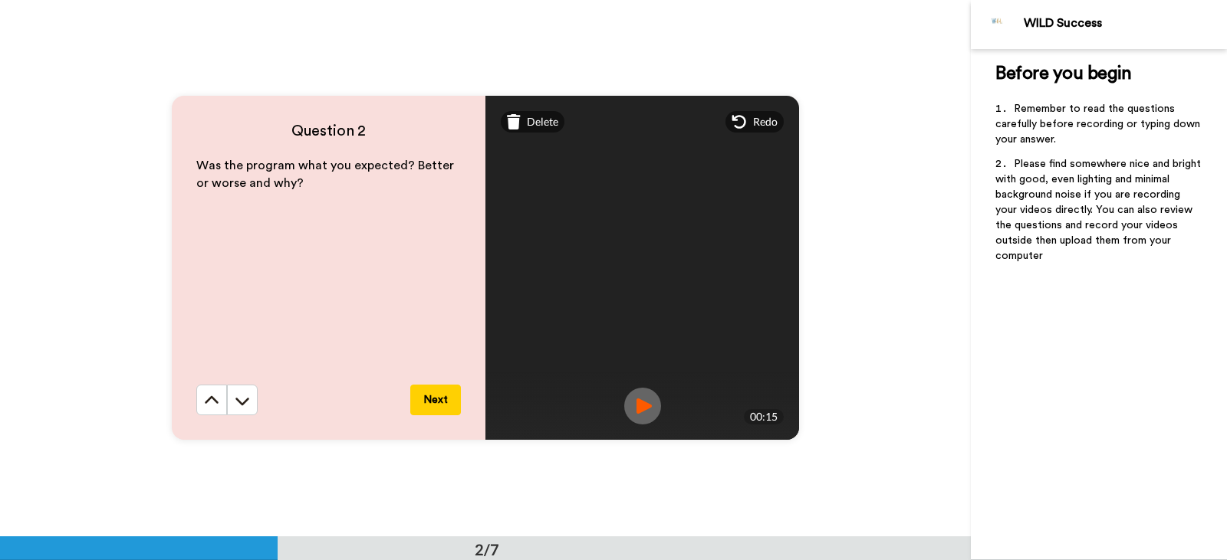
click at [438, 398] on button "Next" at bounding box center [435, 400] width 51 height 31
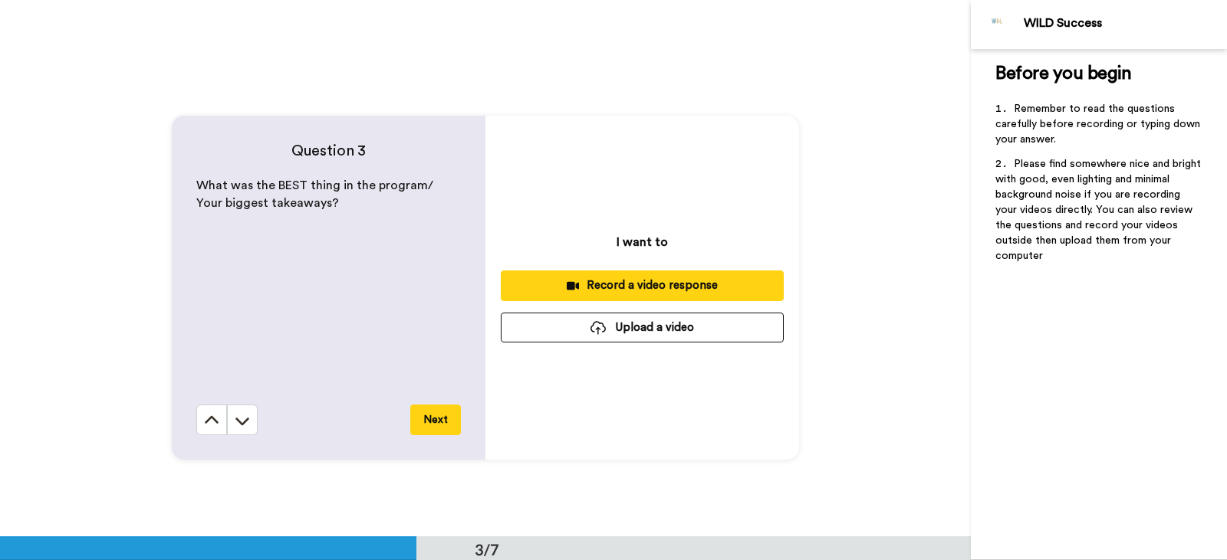
scroll to position [1074, 0]
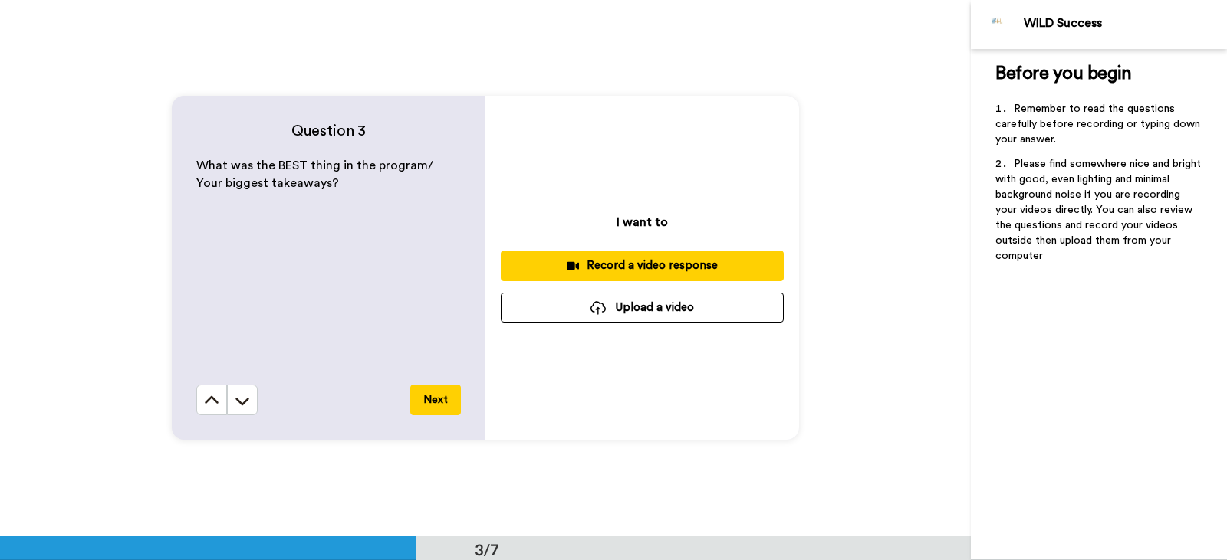
click at [607, 271] on div "Record a video response" at bounding box center [642, 266] width 258 height 16
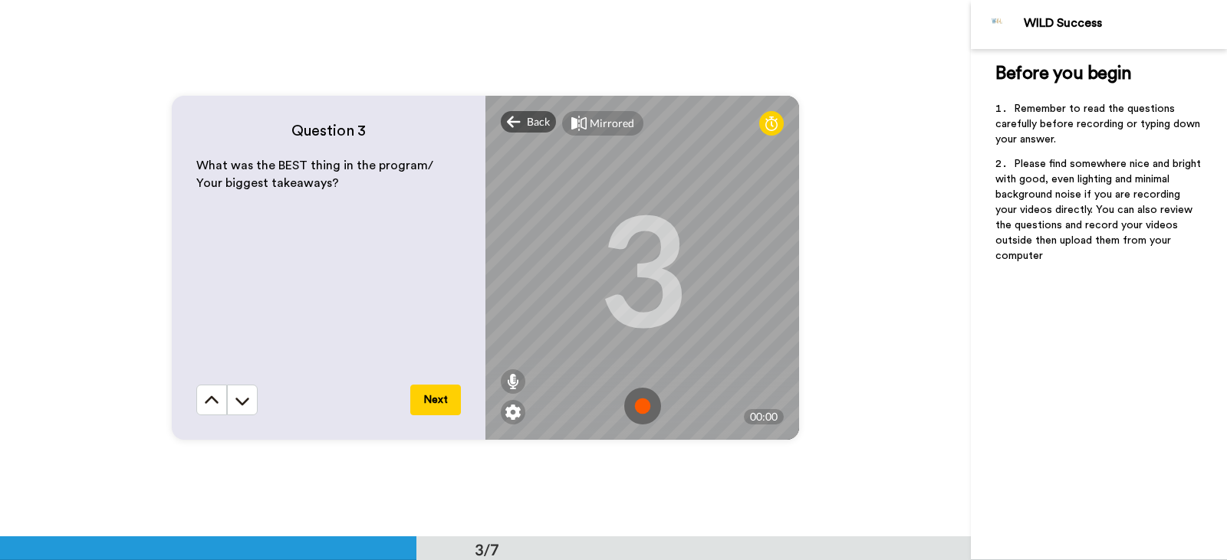
click at [638, 415] on img at bounding box center [642, 406] width 37 height 37
click at [639, 413] on img at bounding box center [642, 406] width 37 height 37
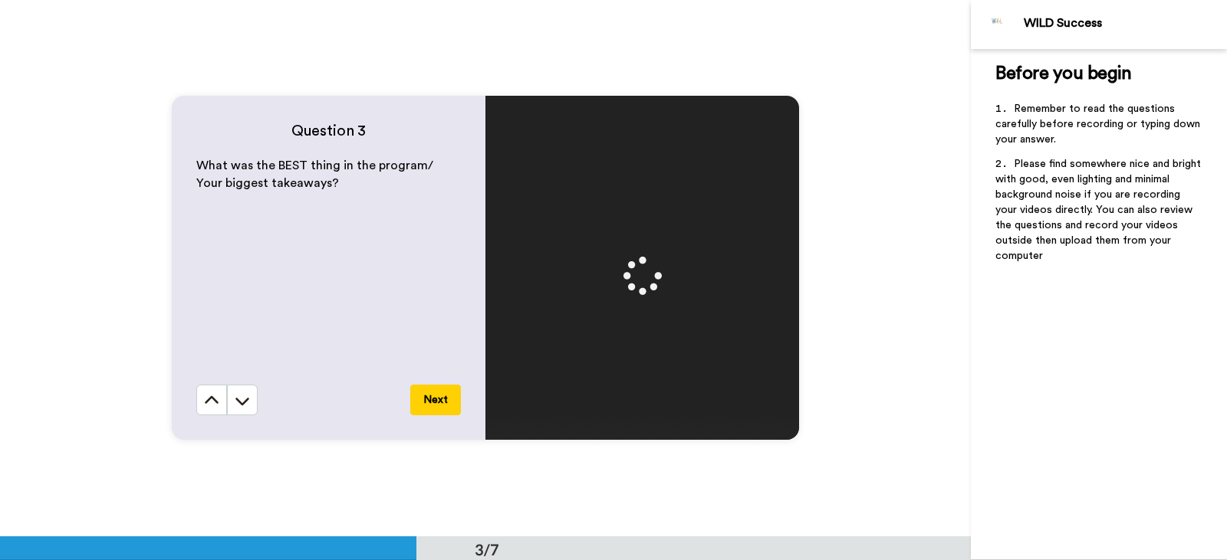
click at [424, 402] on button "Next" at bounding box center [435, 400] width 51 height 31
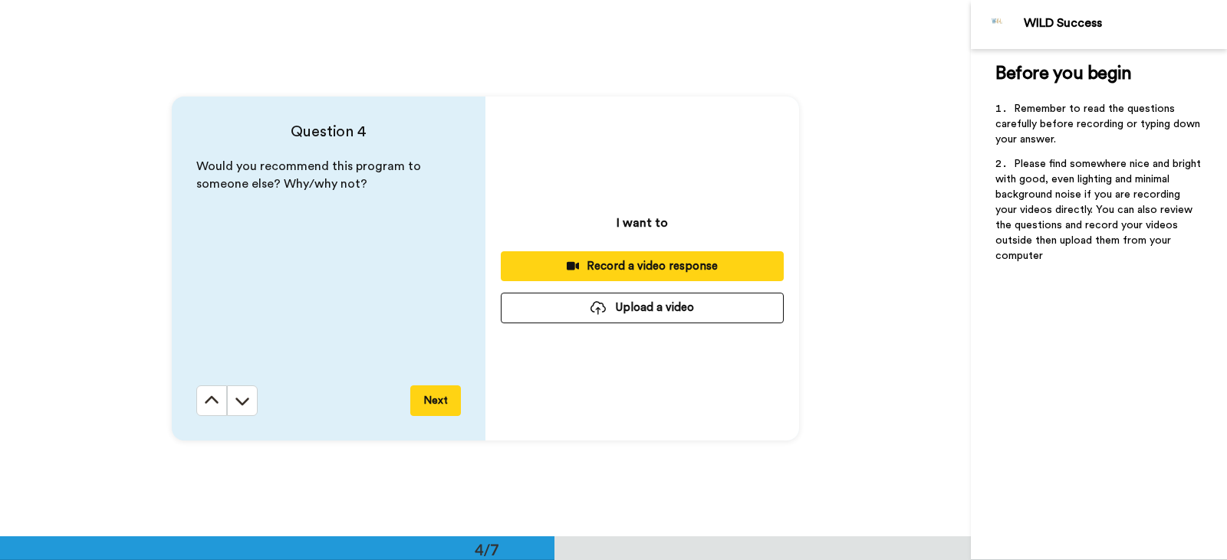
scroll to position [1612, 0]
click at [650, 261] on div "Record a video response" at bounding box center [642, 266] width 258 height 16
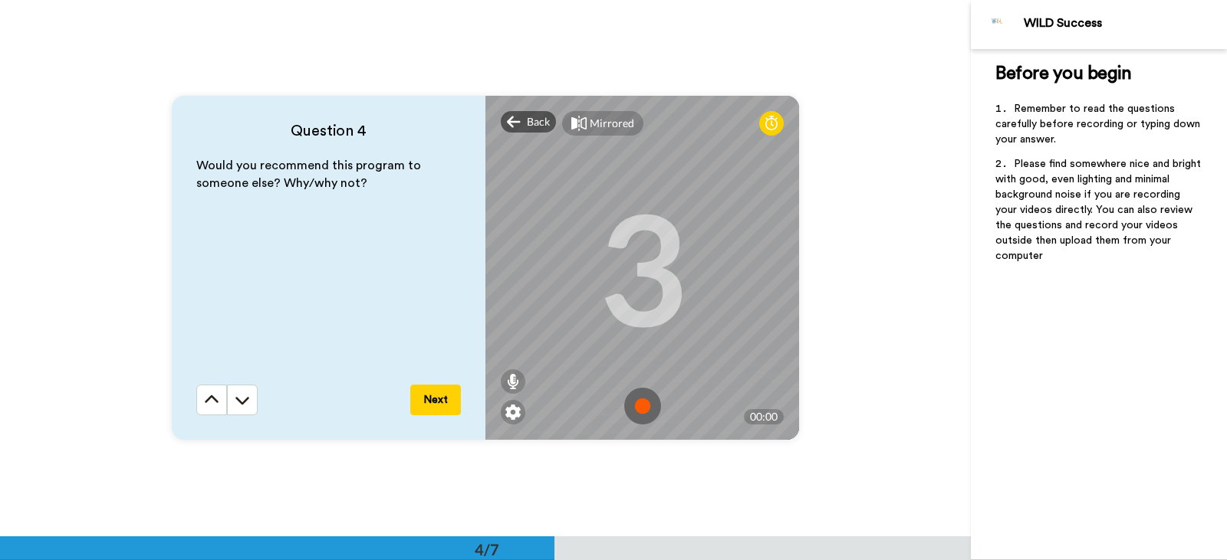
click at [647, 409] on img at bounding box center [642, 406] width 37 height 37
click at [627, 418] on img at bounding box center [642, 406] width 37 height 37
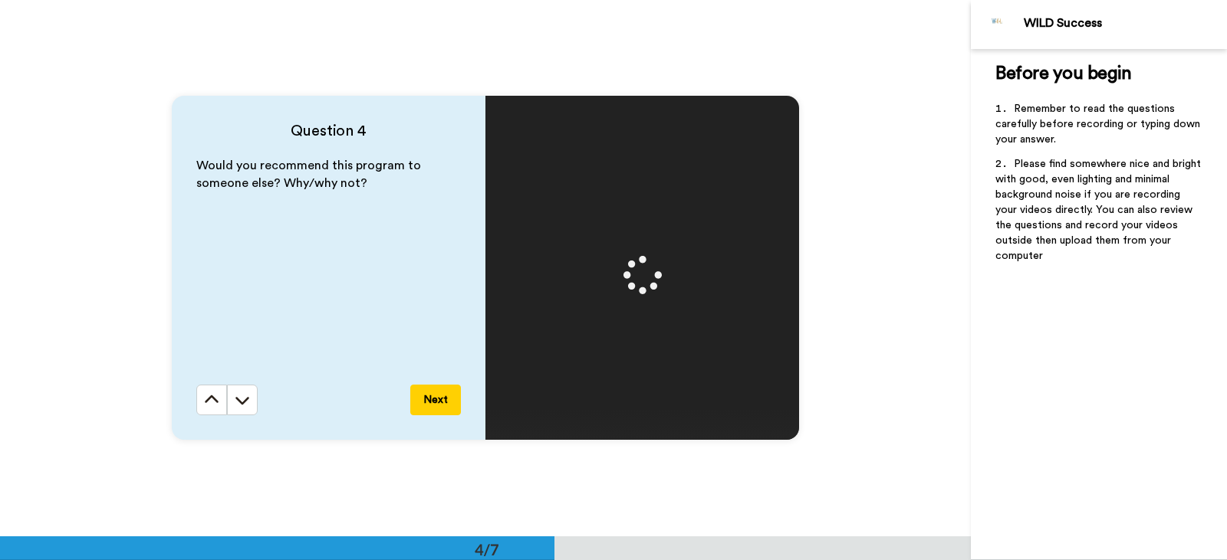
click at [418, 399] on button "Next" at bounding box center [435, 400] width 51 height 31
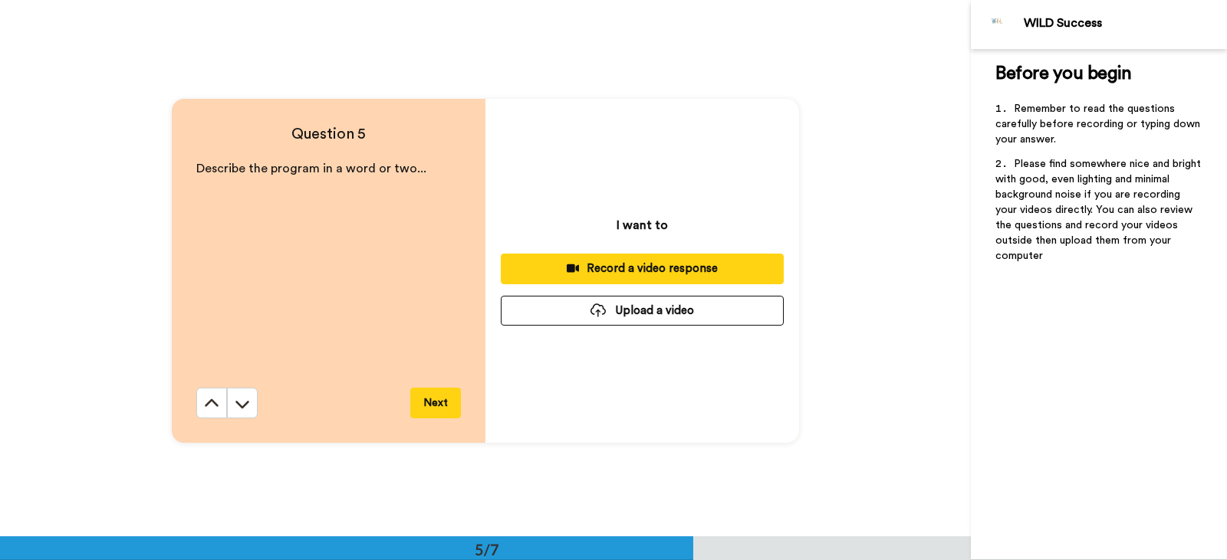
scroll to position [2148, 0]
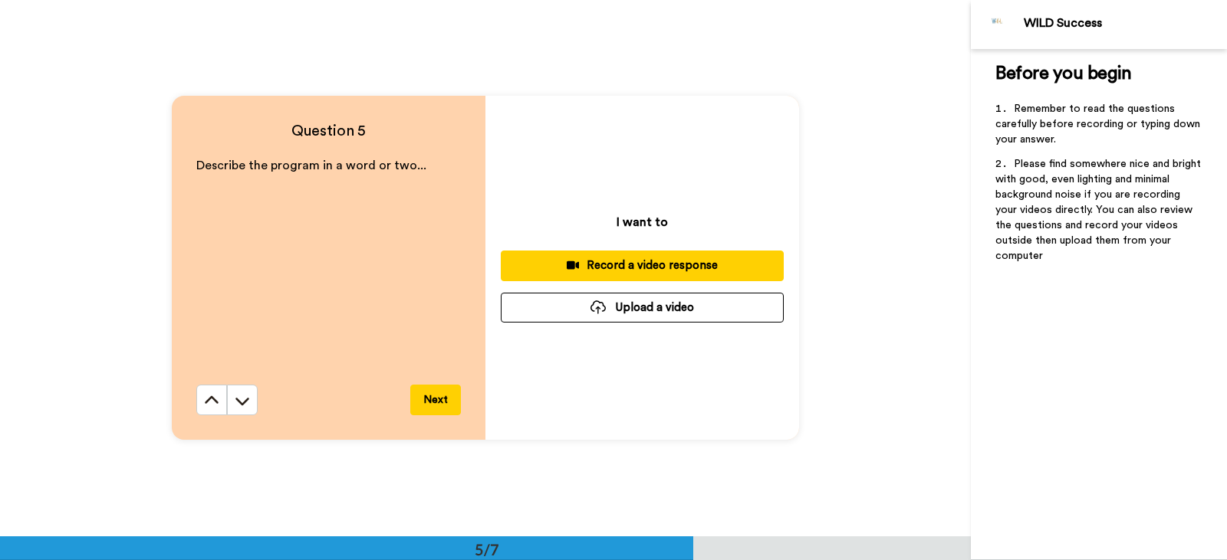
click at [667, 260] on div "Record a video response" at bounding box center [642, 266] width 258 height 16
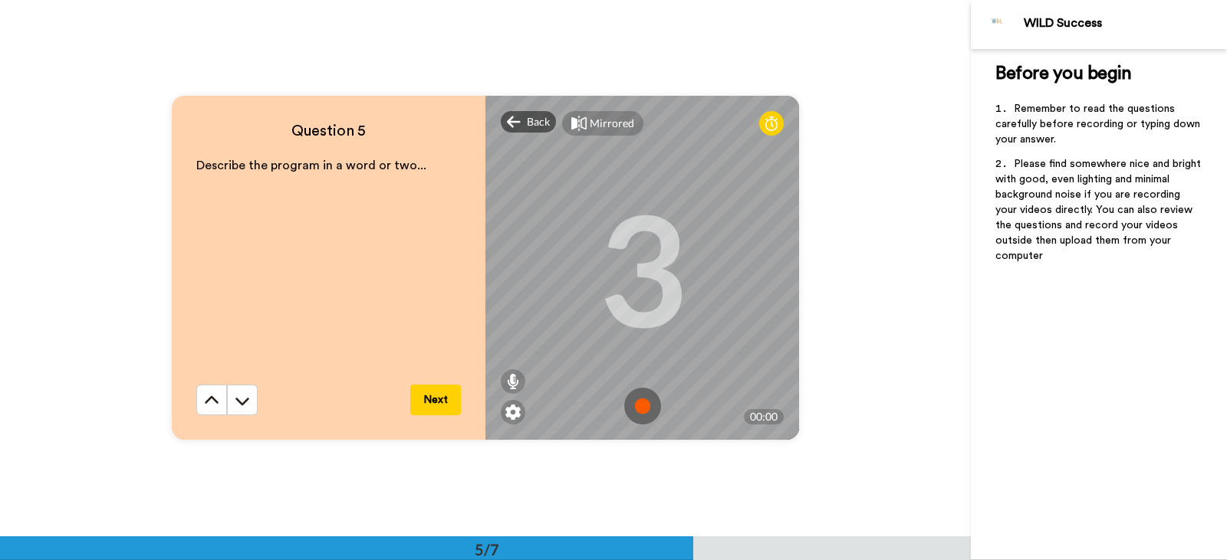
click at [639, 404] on img at bounding box center [642, 406] width 37 height 37
click at [633, 412] on img at bounding box center [642, 406] width 37 height 37
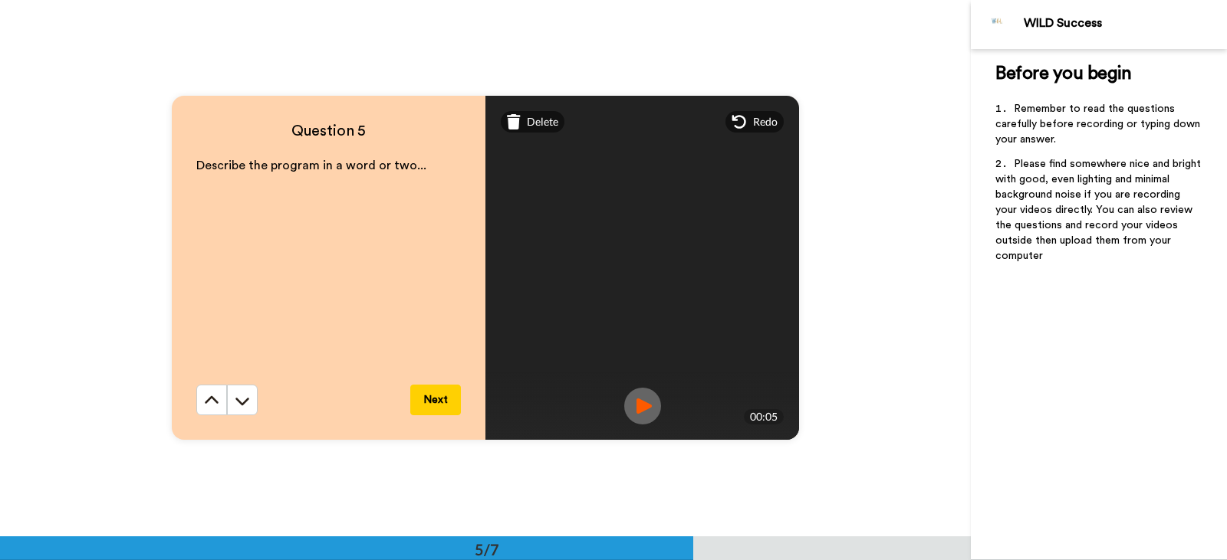
click at [431, 396] on button "Next" at bounding box center [435, 400] width 51 height 31
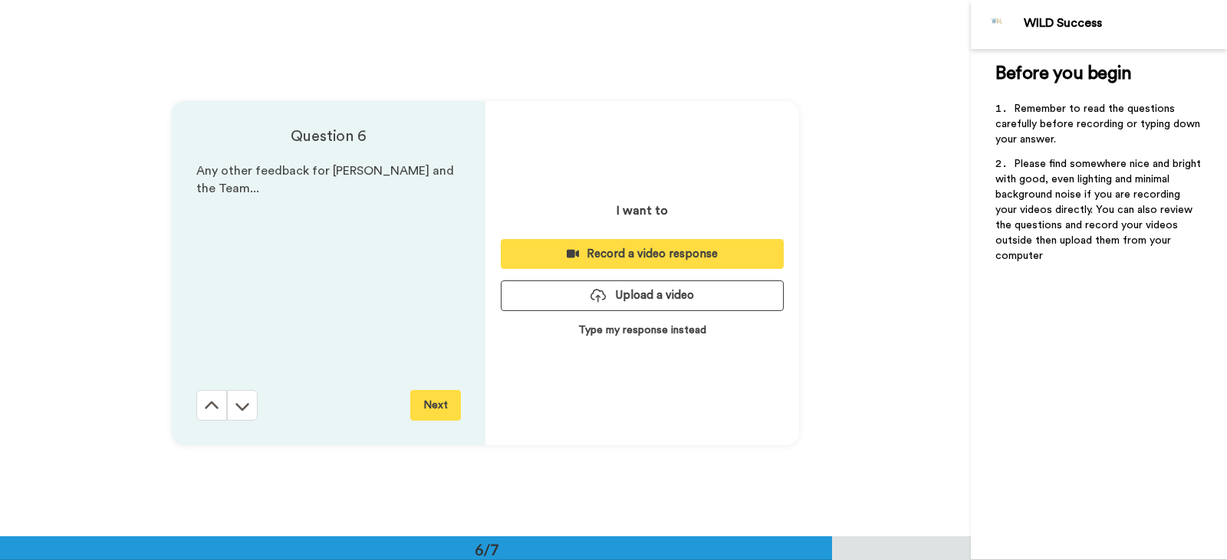
scroll to position [2685, 0]
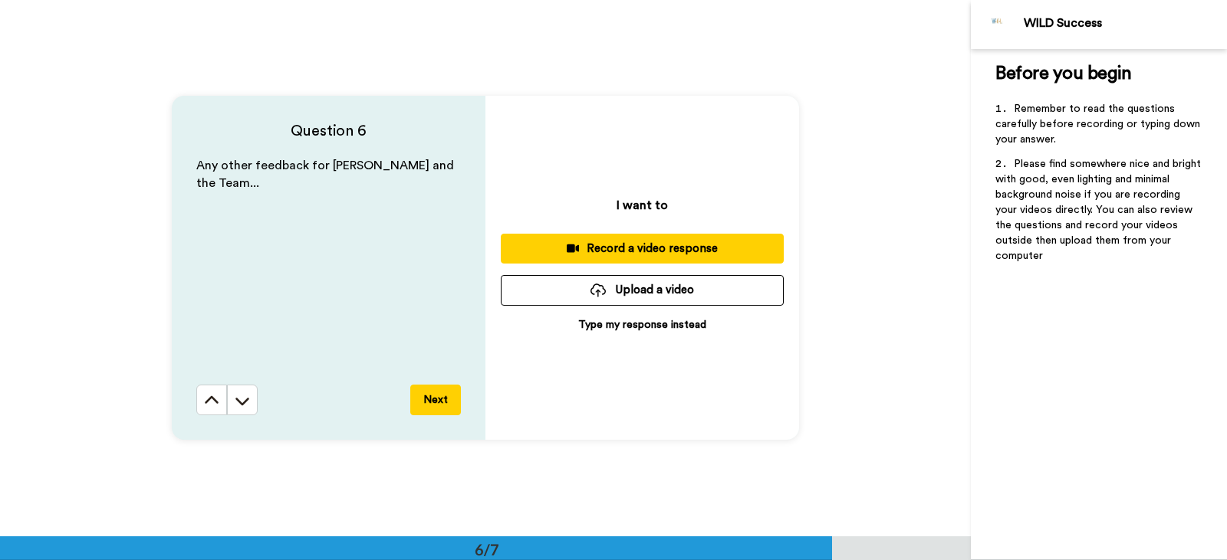
click at [668, 247] on div "Record a video response" at bounding box center [642, 249] width 258 height 16
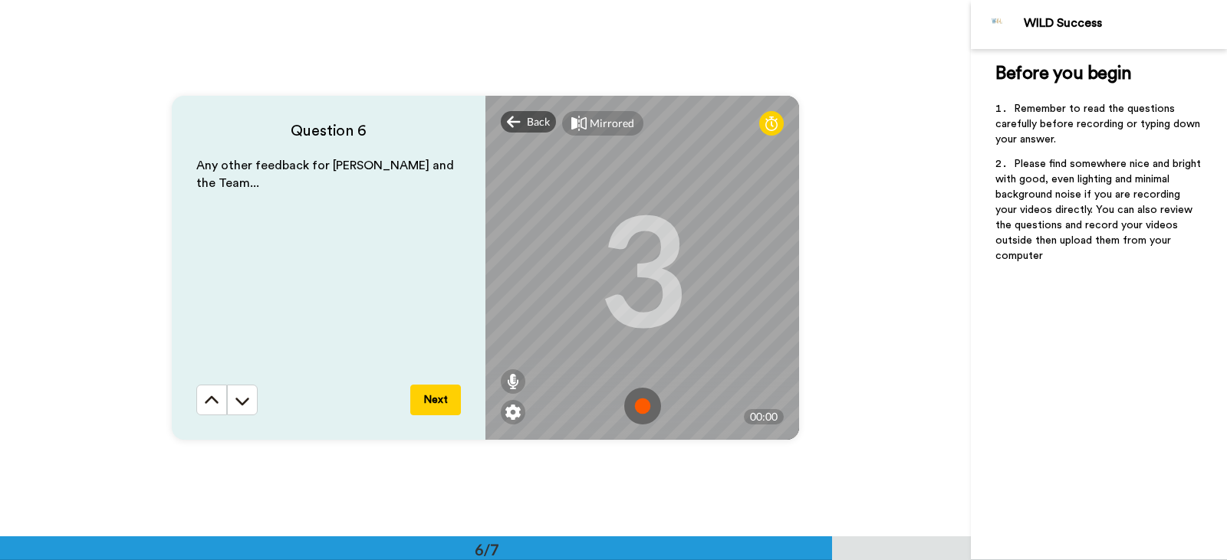
click at [634, 403] on img at bounding box center [642, 406] width 37 height 37
click at [636, 411] on img at bounding box center [642, 406] width 37 height 37
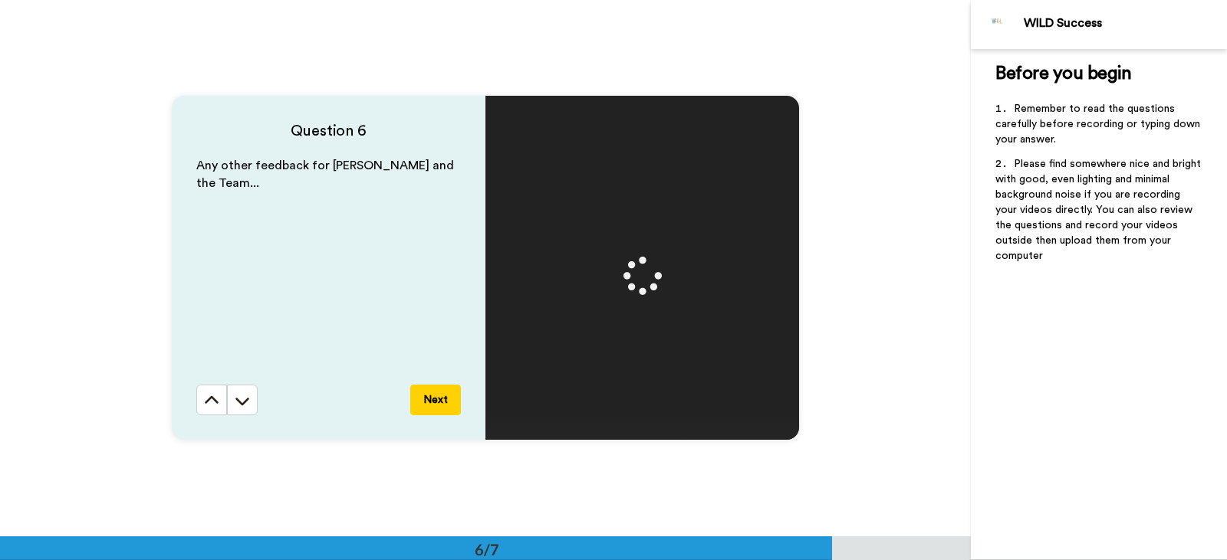
click at [426, 396] on button "Next" at bounding box center [435, 400] width 51 height 31
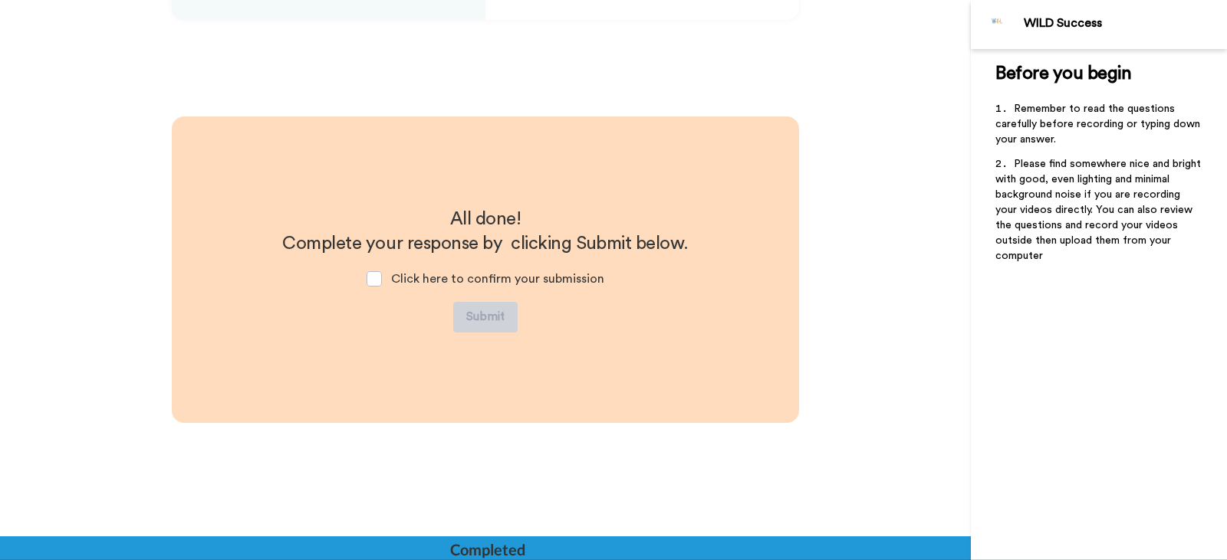
scroll to position [3107, 0]
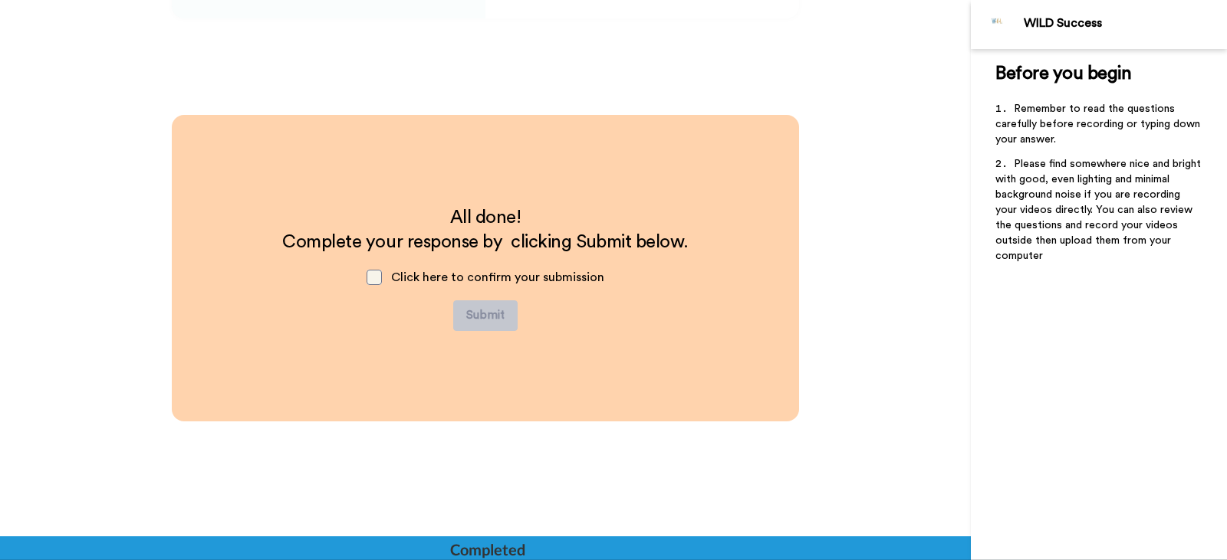
click at [373, 276] on span at bounding box center [373, 277] width 15 height 15
click at [490, 324] on button "Submit" at bounding box center [485, 316] width 64 height 31
